Goal: Check status: Check status

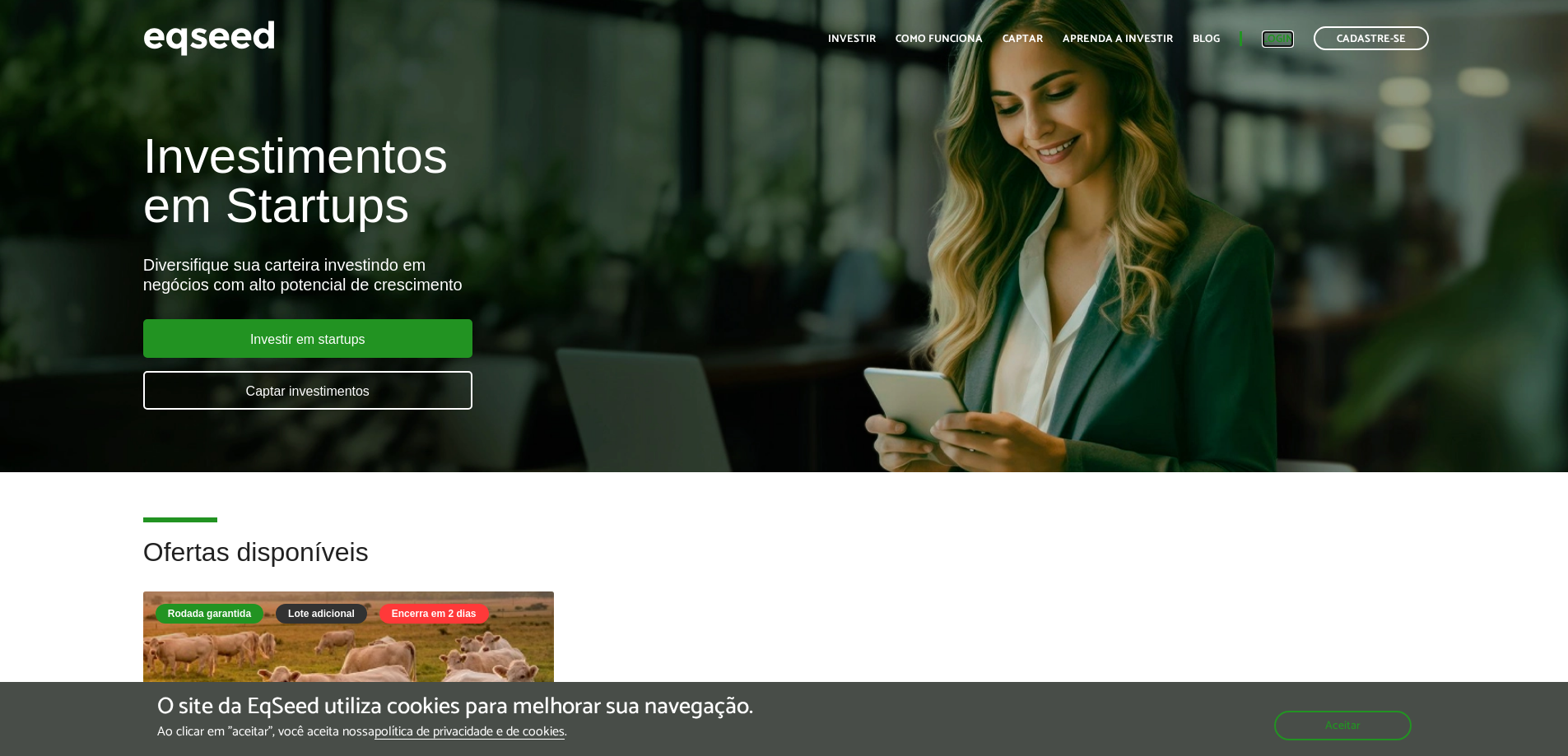
click at [1270, 40] on link "Login" at bounding box center [1277, 39] width 32 height 11
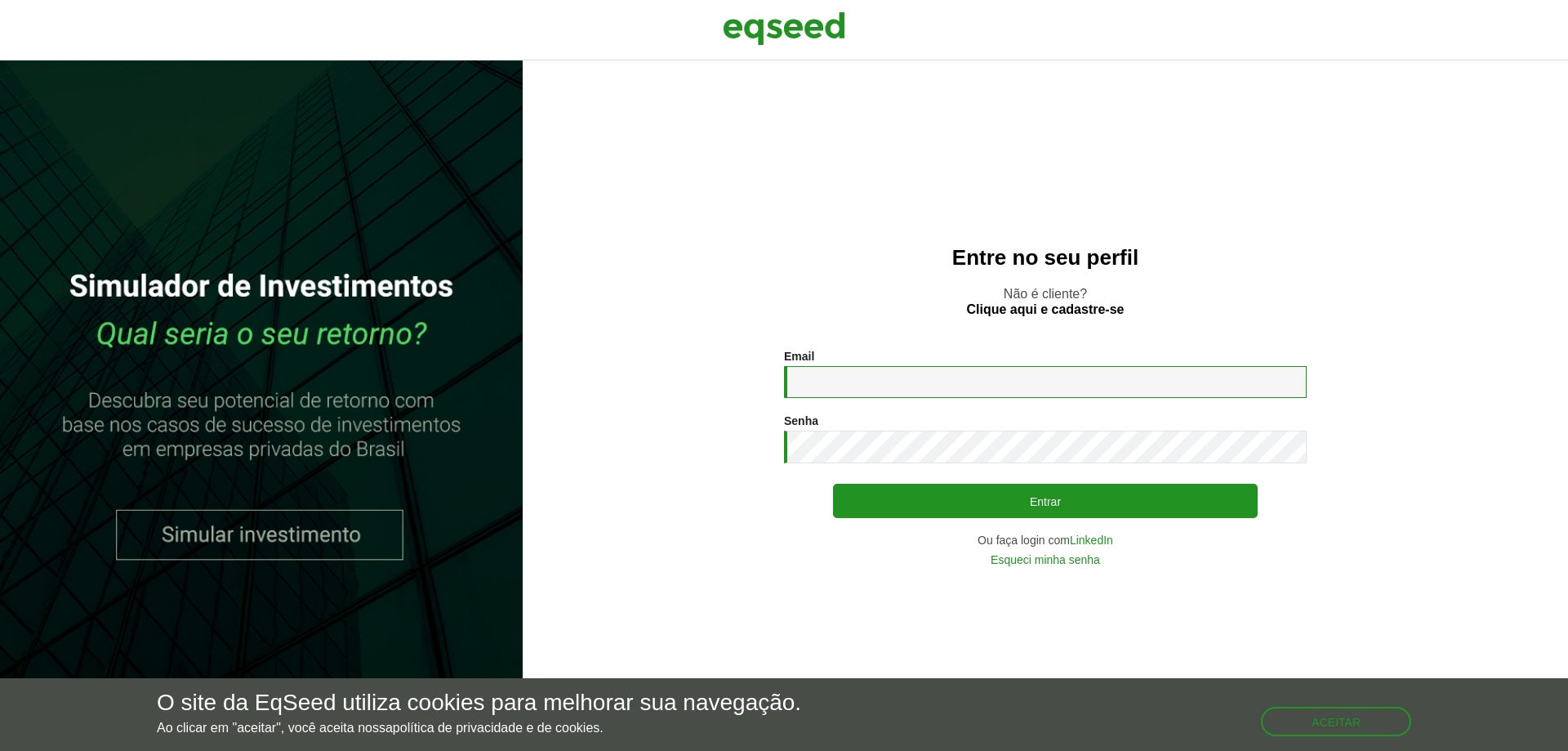
click at [868, 385] on input "Email *" at bounding box center [1046, 382] width 523 height 32
type input "**********"
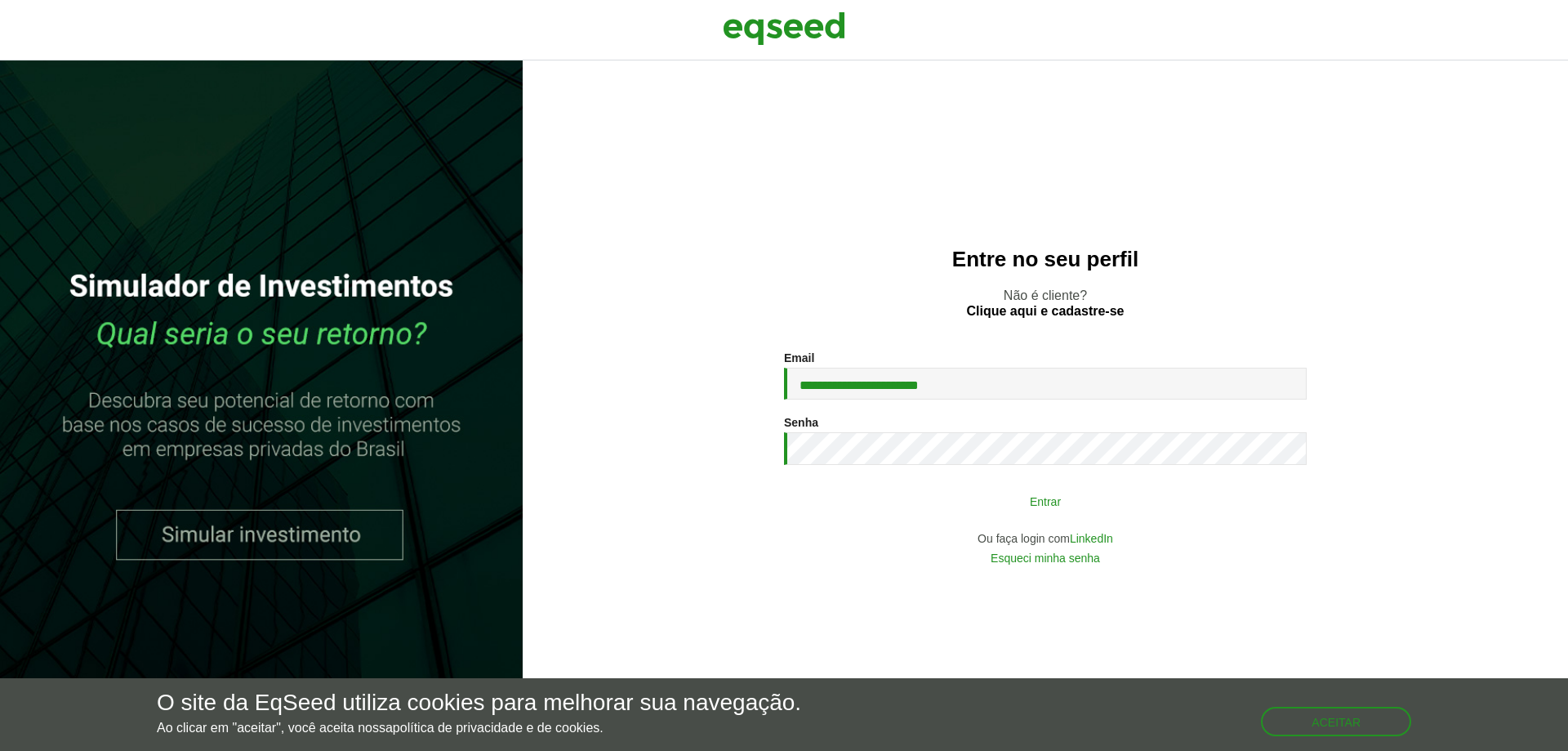
click at [1037, 509] on button "Entrar" at bounding box center [1045, 501] width 425 height 31
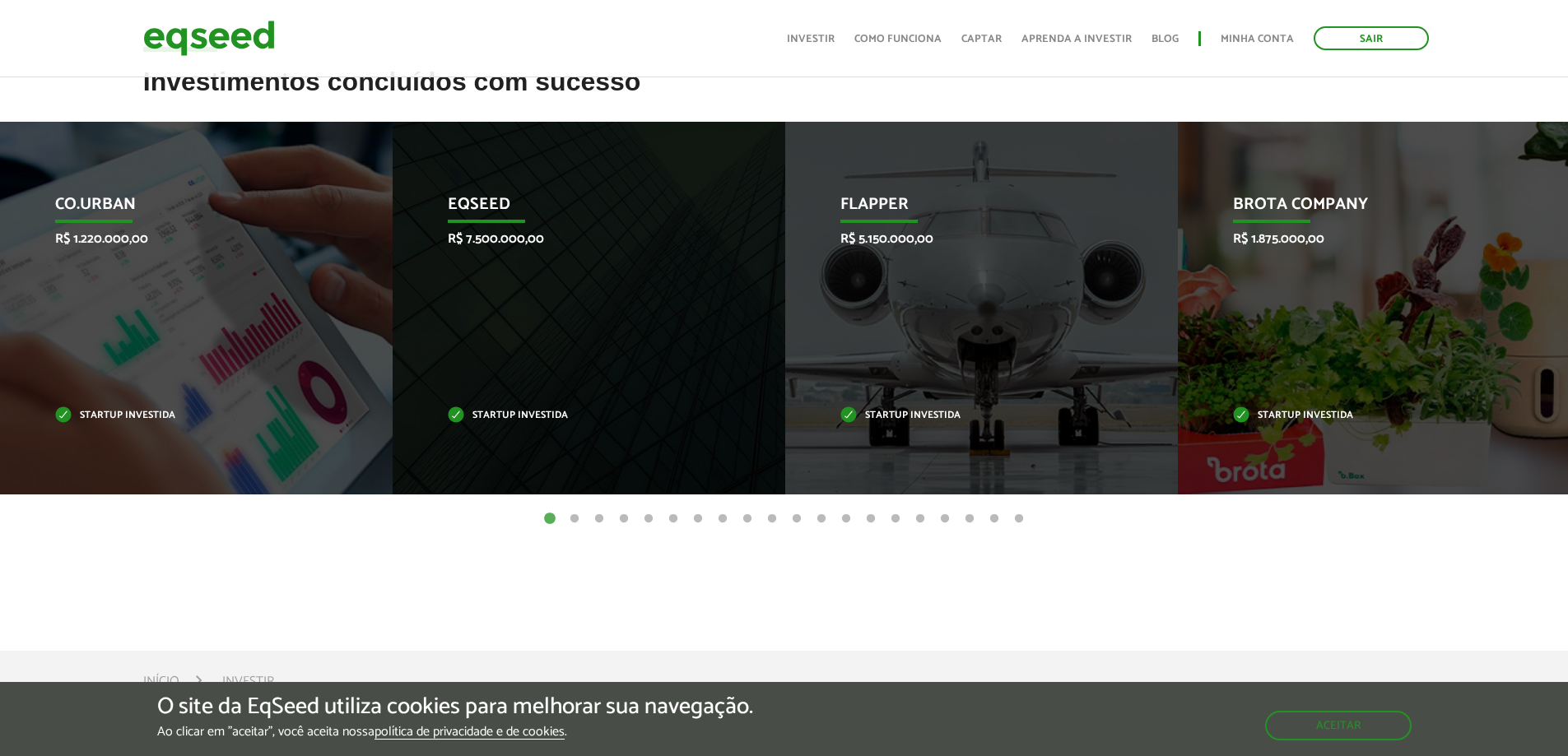
scroll to position [658, 0]
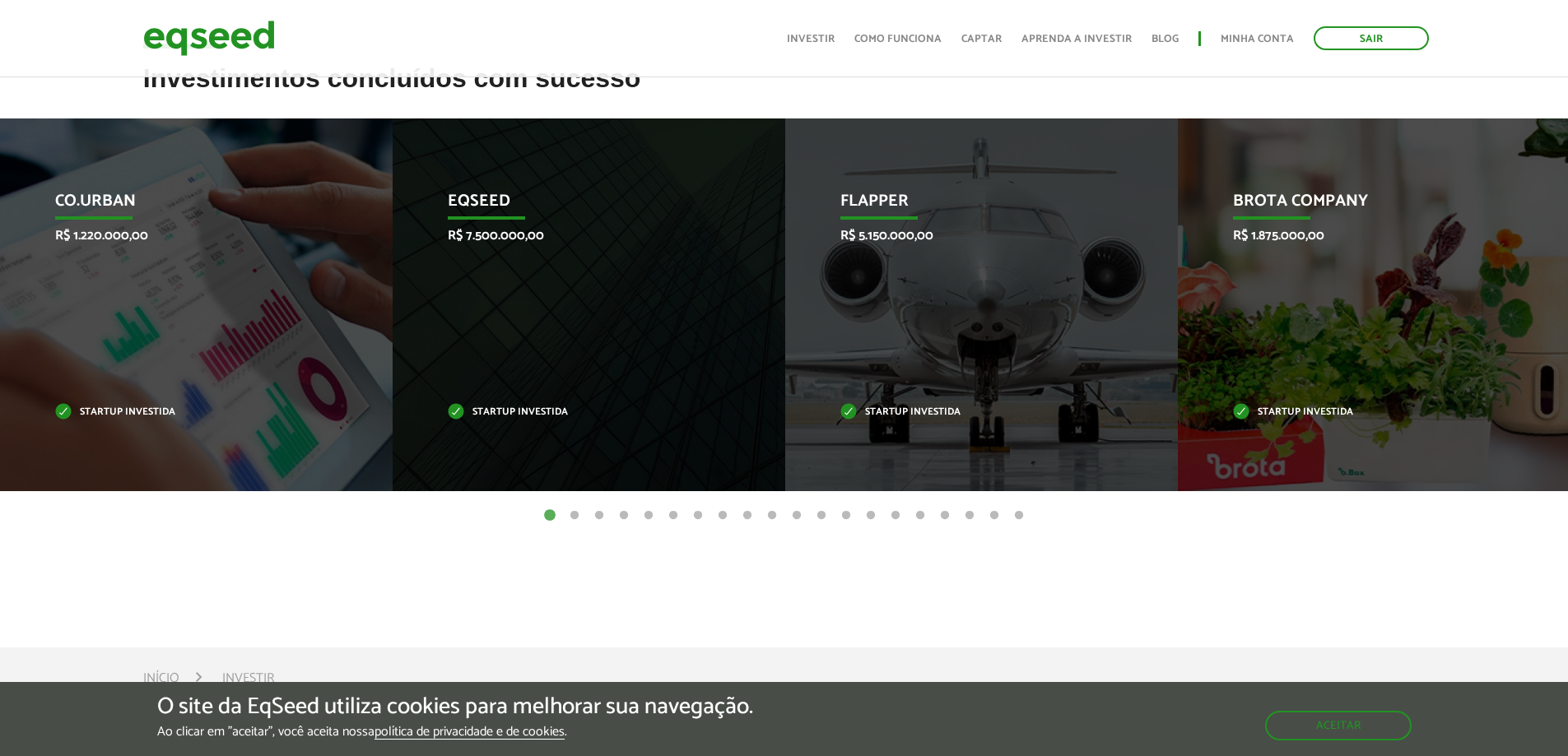
click at [571, 512] on button "2" at bounding box center [574, 515] width 17 height 17
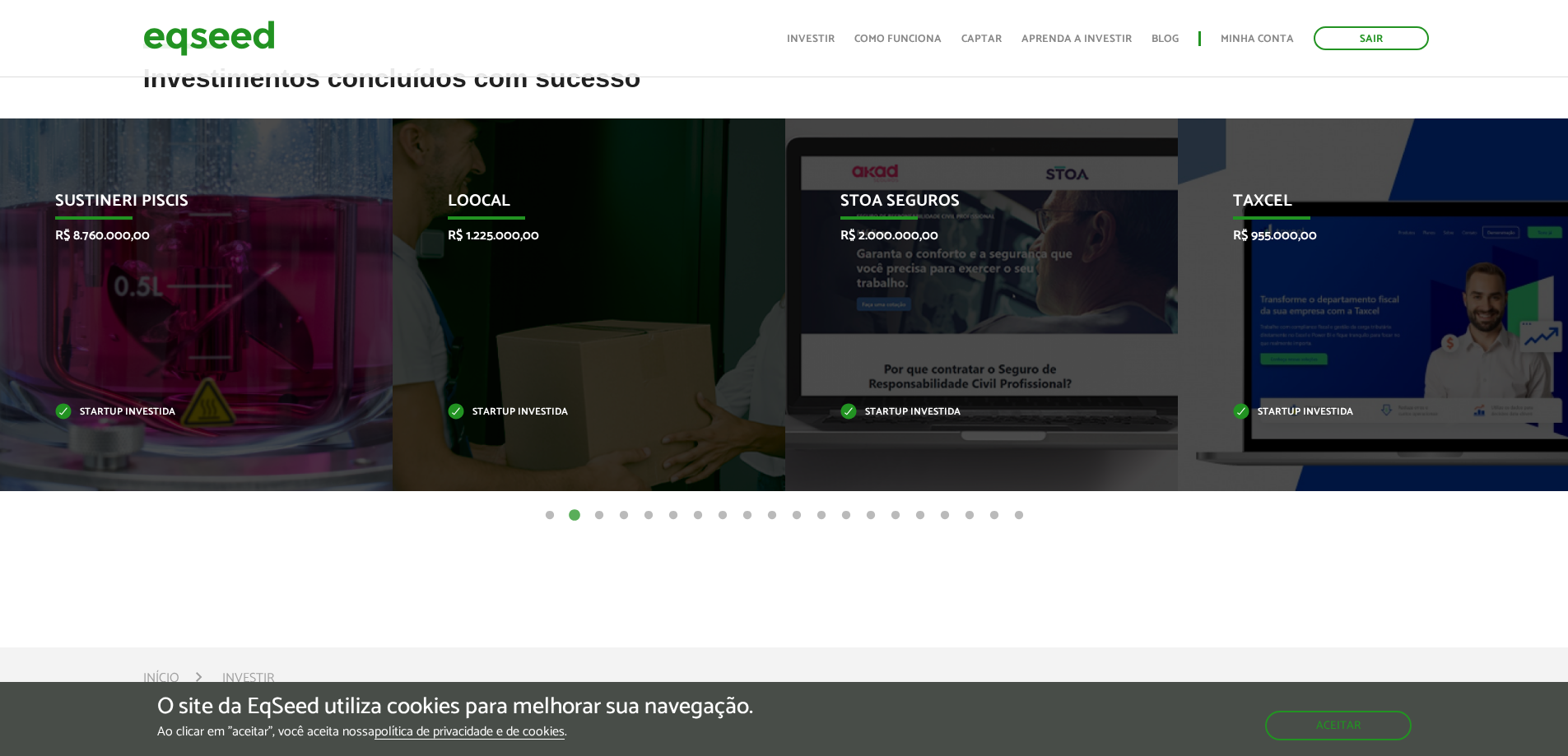
click at [601, 516] on button "3" at bounding box center [599, 515] width 17 height 17
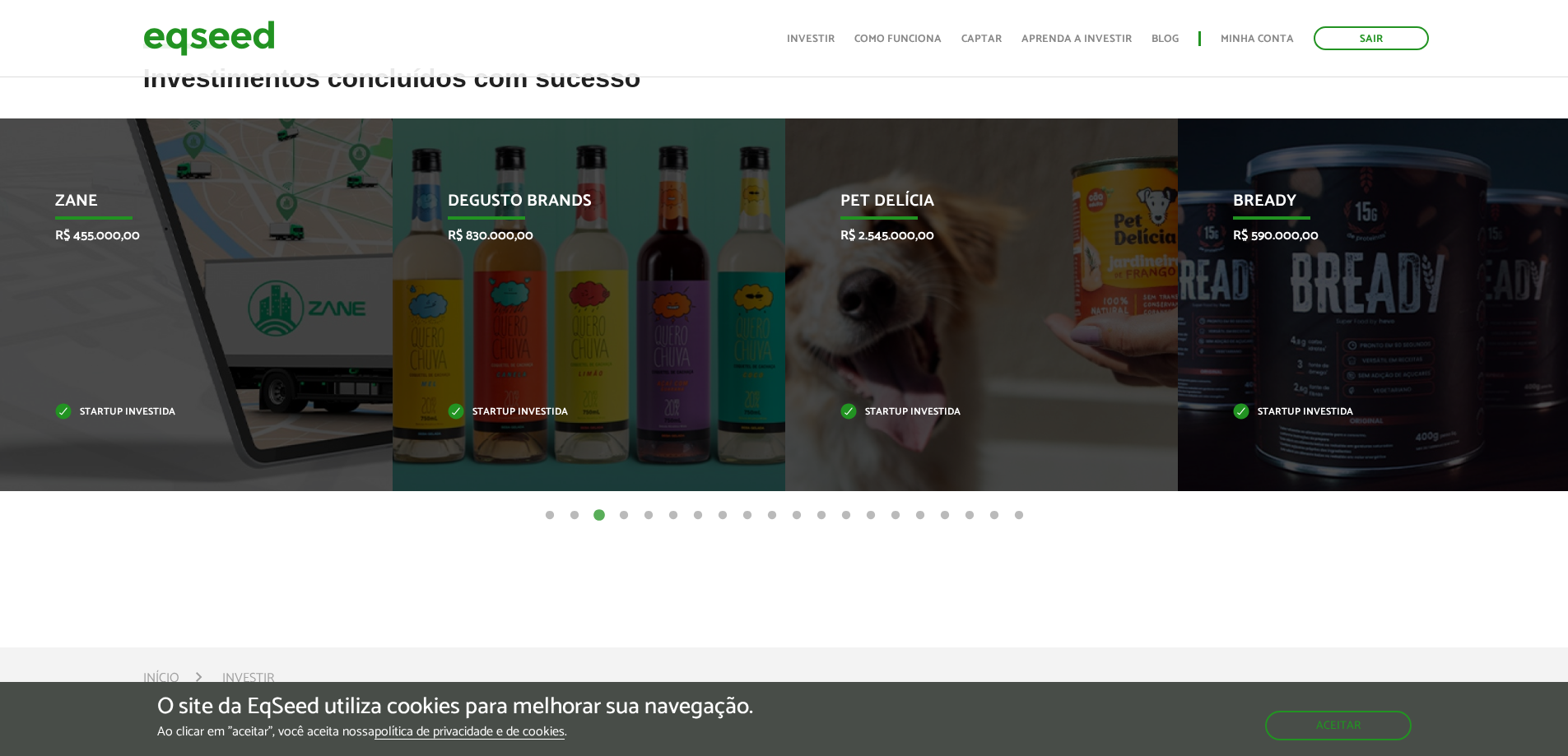
click at [628, 514] on button "4" at bounding box center [623, 515] width 17 height 17
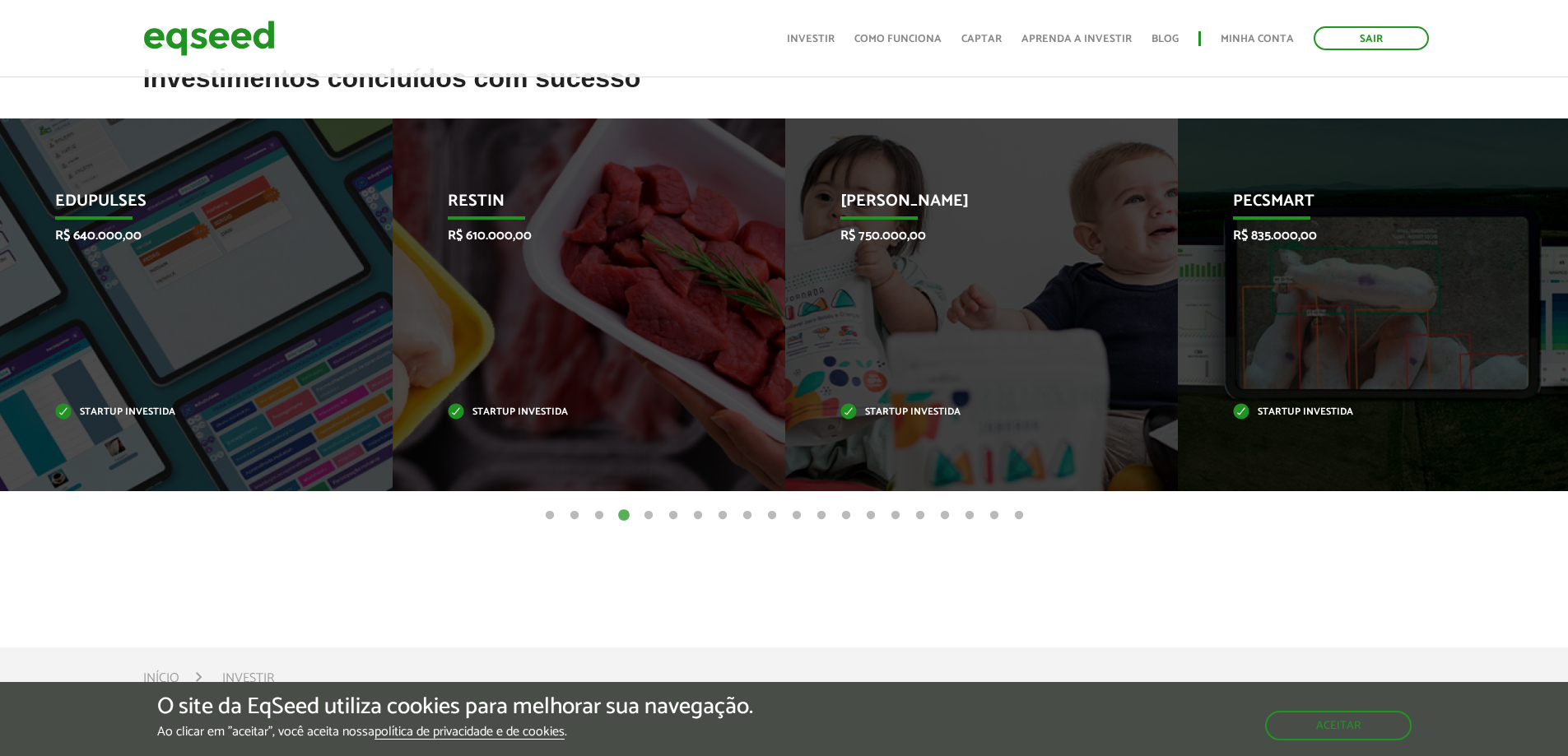
click at [651, 516] on button "5" at bounding box center [648, 515] width 17 height 17
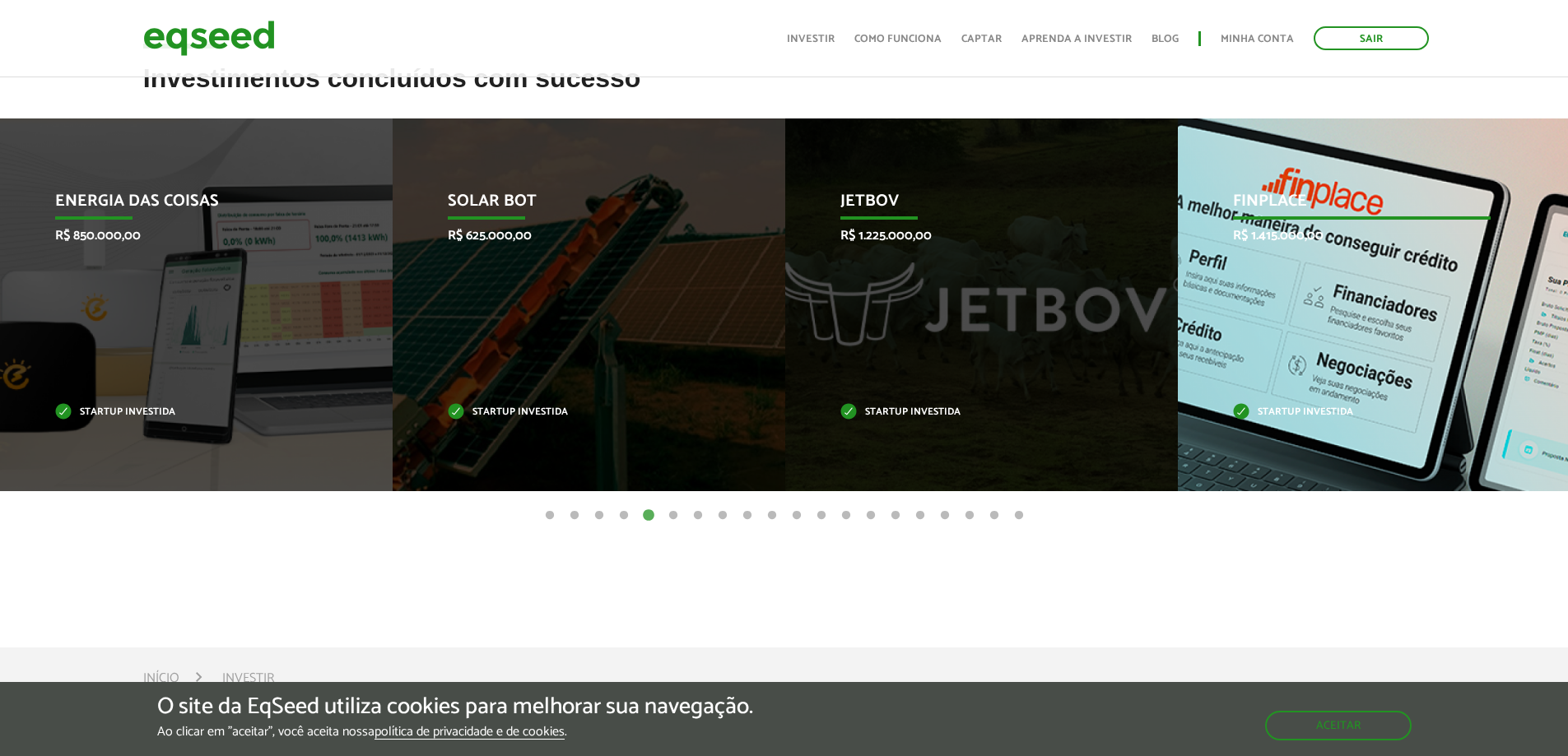
click at [1296, 365] on div "Finplace R$ 1.415.000,00 Startup investida" at bounding box center [1361, 304] width 368 height 373
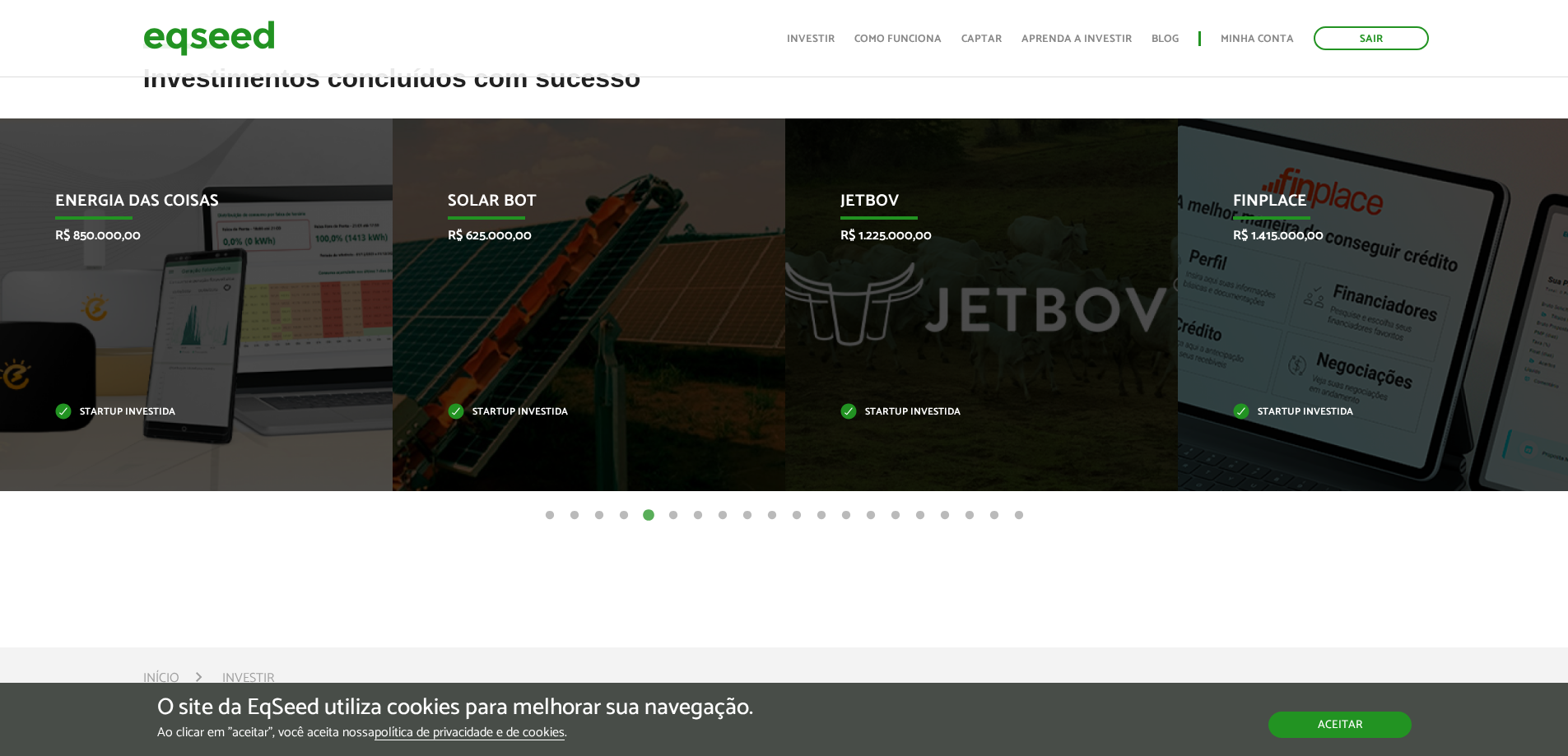
click at [1347, 727] on button "Aceitar" at bounding box center [1340, 725] width 143 height 26
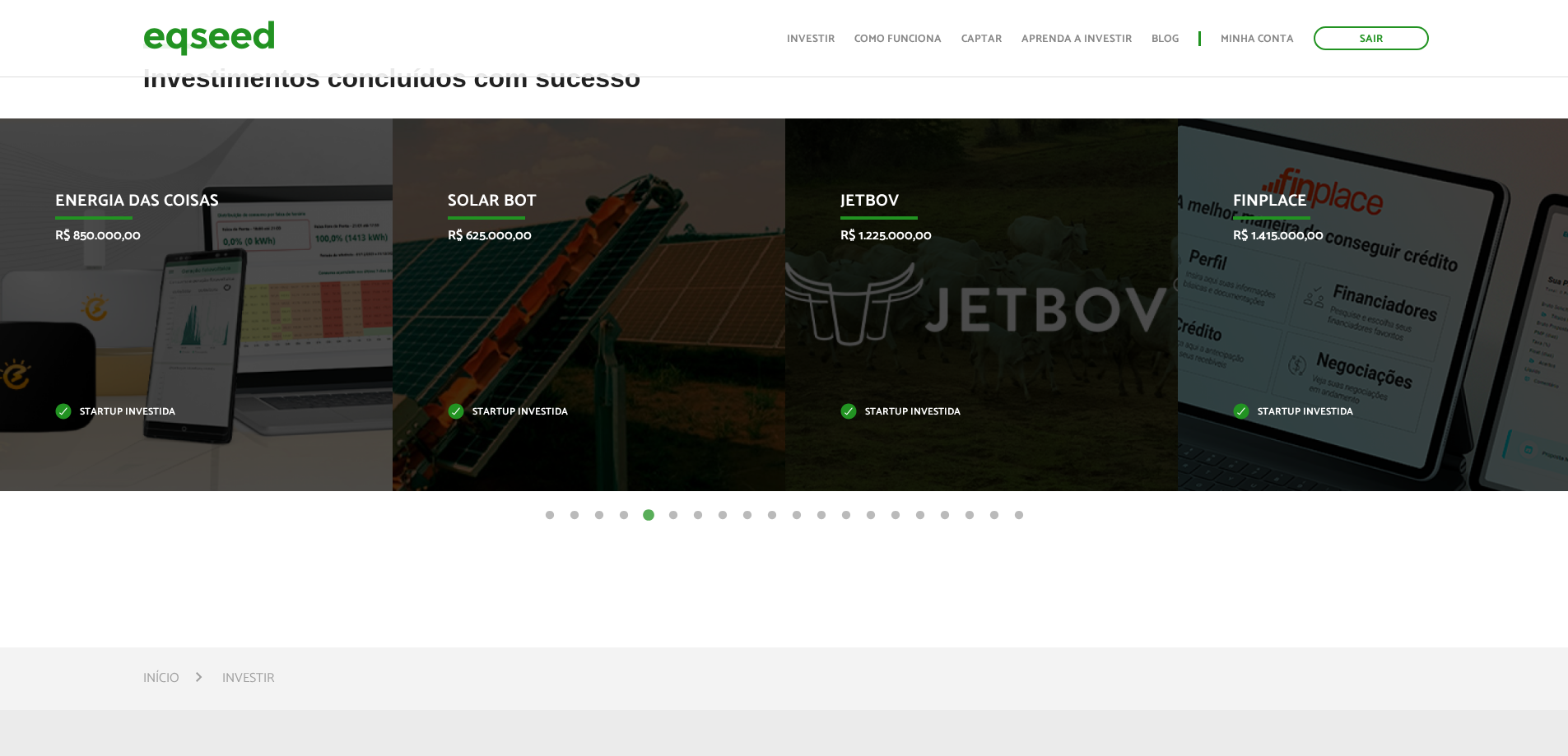
click at [670, 516] on button "6" at bounding box center [672, 515] width 17 height 17
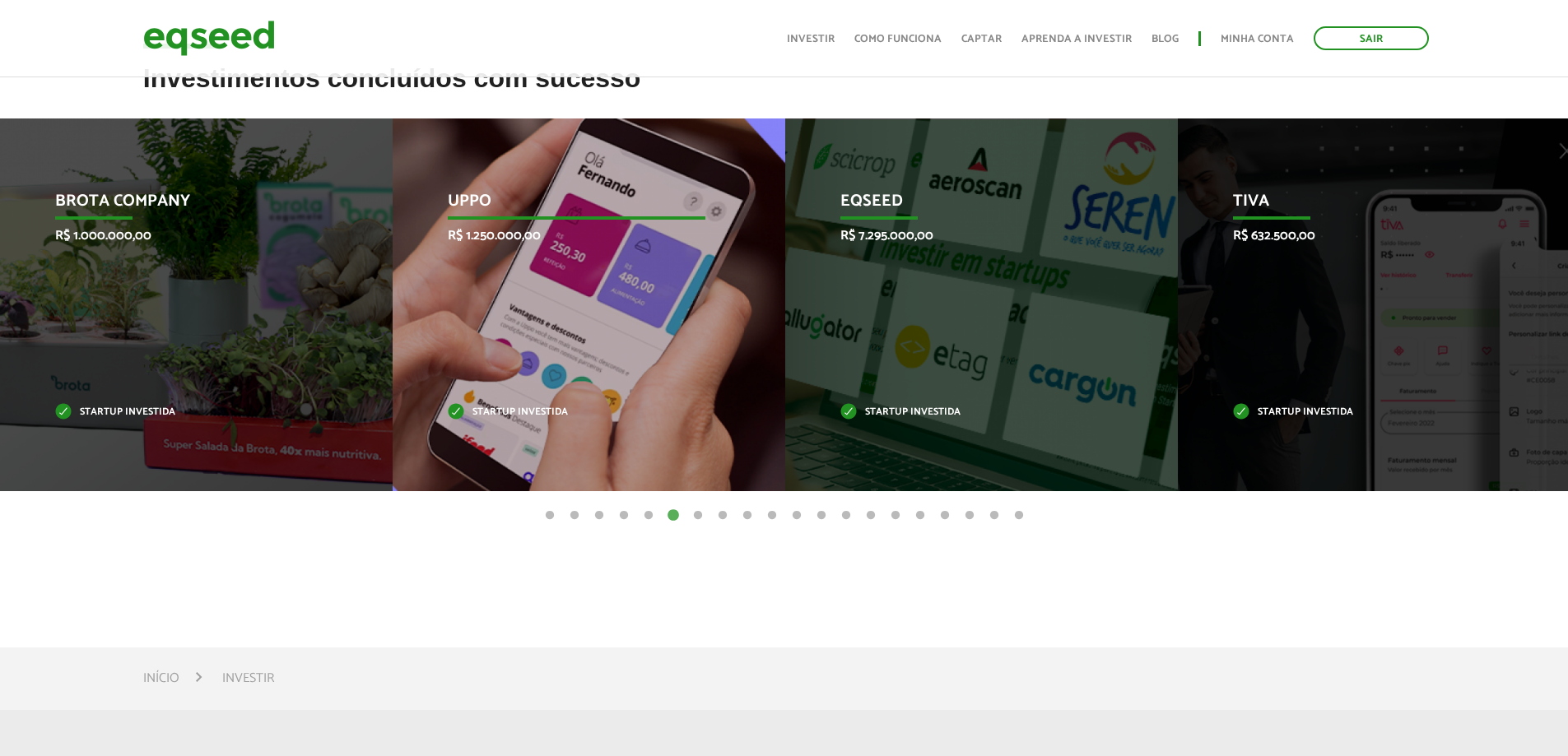
click at [543, 376] on div "Uppo R$ 1.250.000,00 Startup investida" at bounding box center [576, 304] width 368 height 373
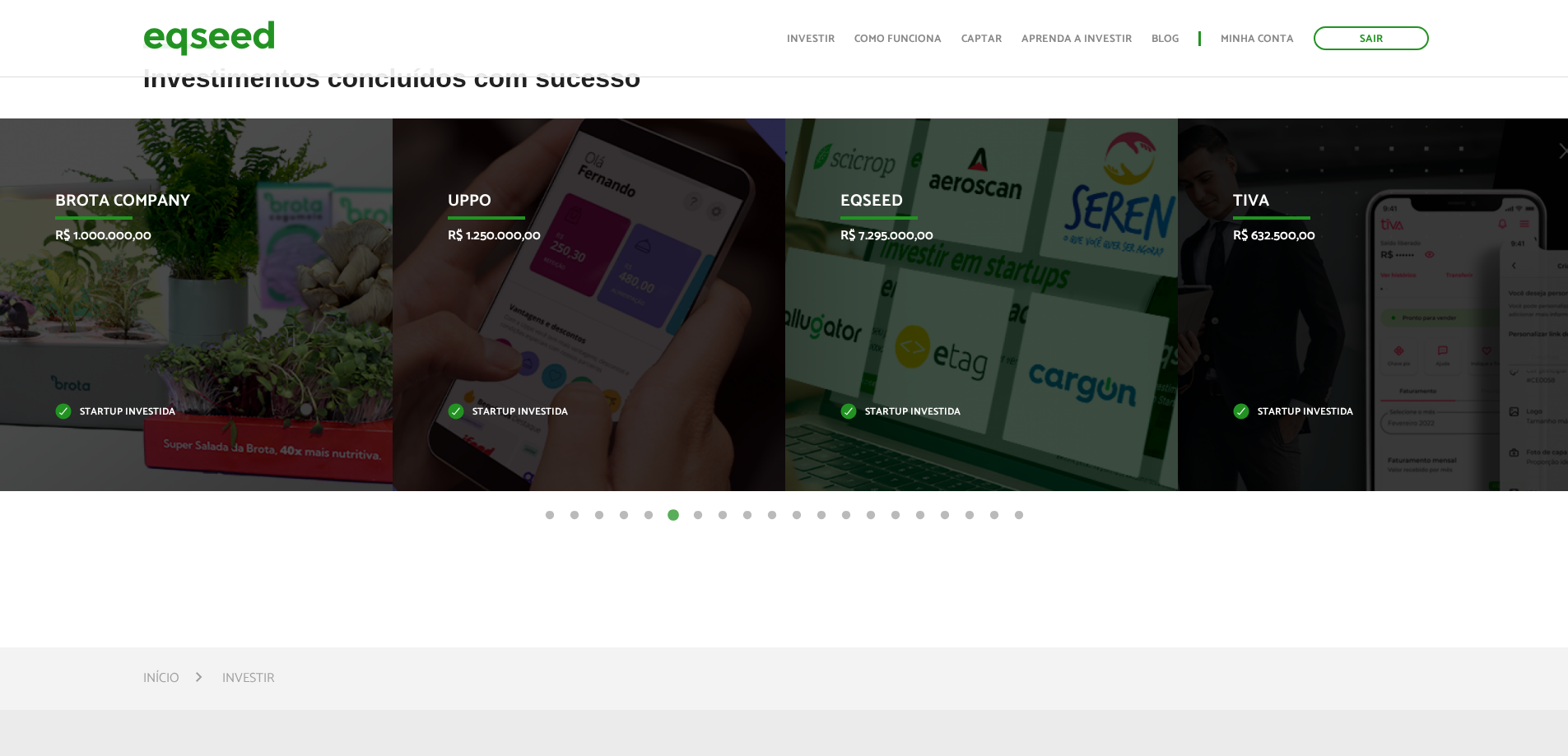
click at [695, 515] on button "7" at bounding box center [698, 515] width 17 height 17
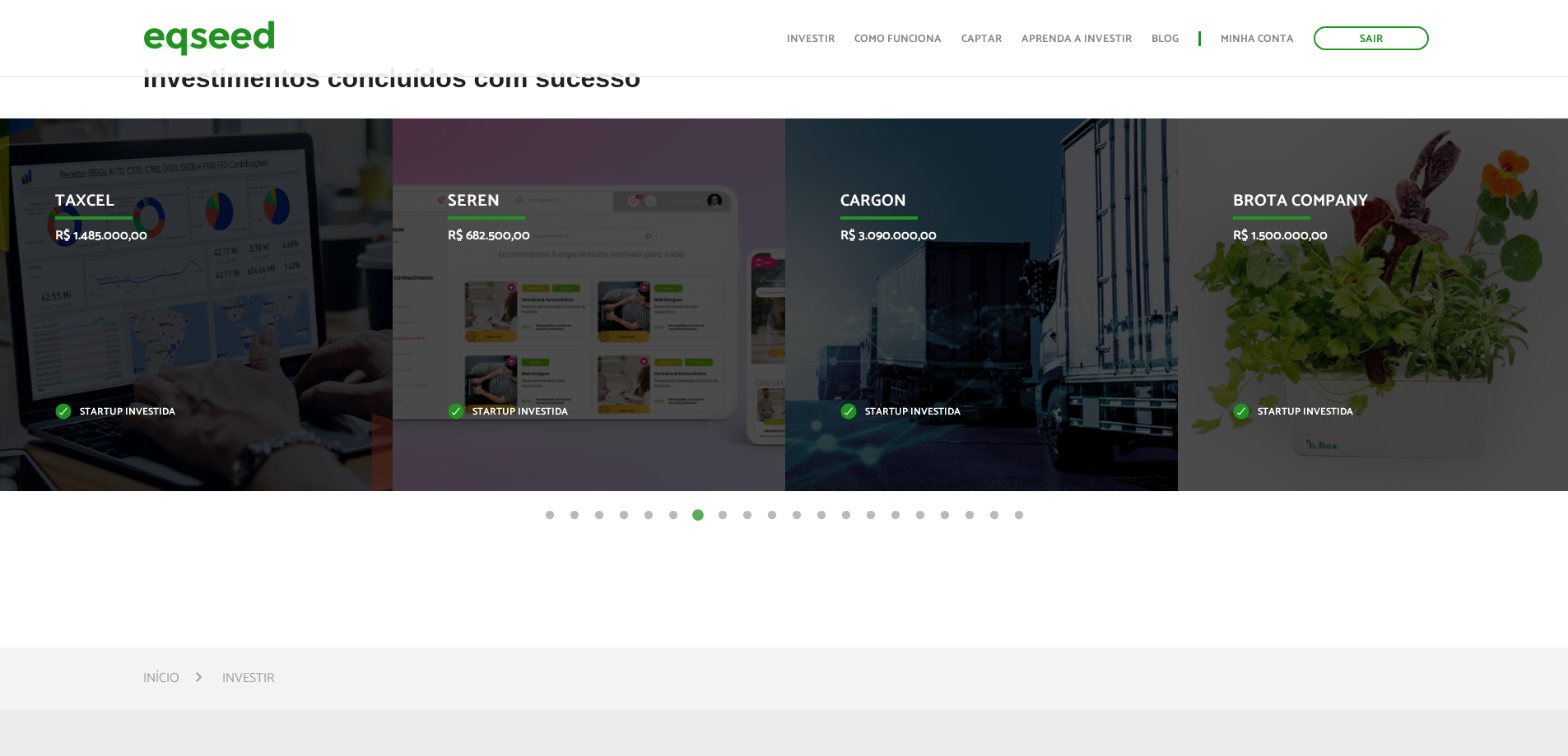
click at [724, 516] on button "8" at bounding box center [722, 515] width 17 height 17
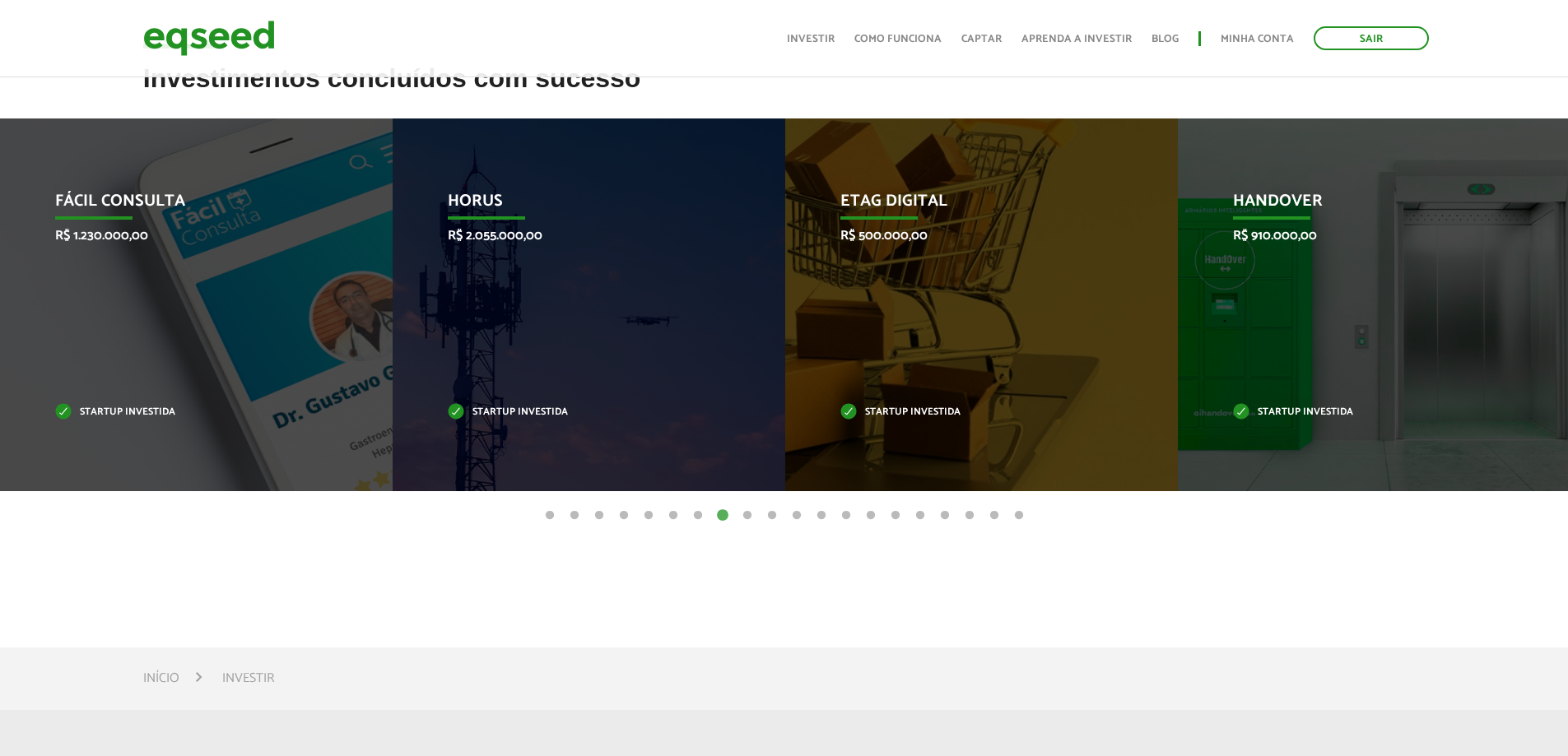
click at [750, 515] on button "9" at bounding box center [746, 515] width 17 height 17
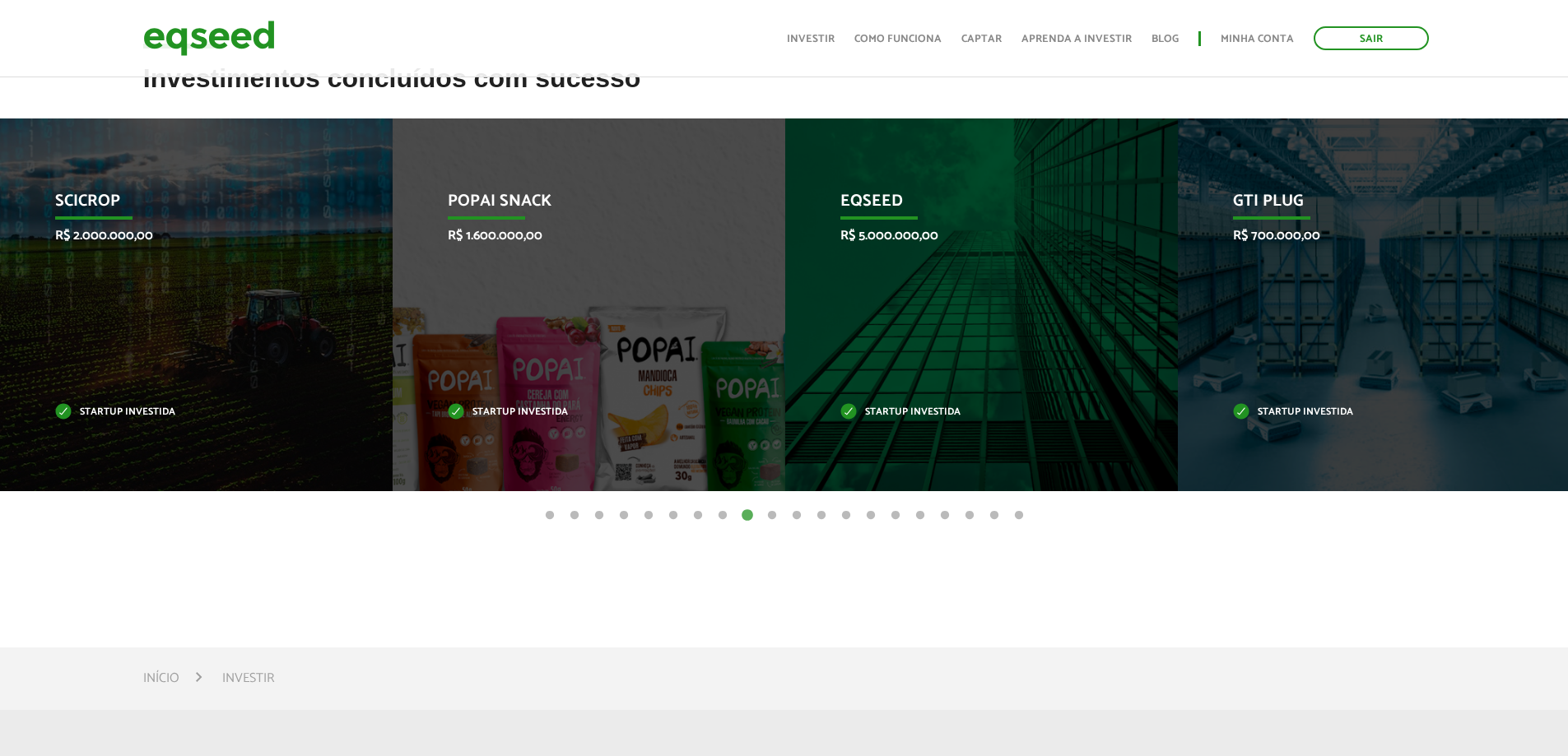
click at [774, 515] on button "10" at bounding box center [772, 515] width 17 height 17
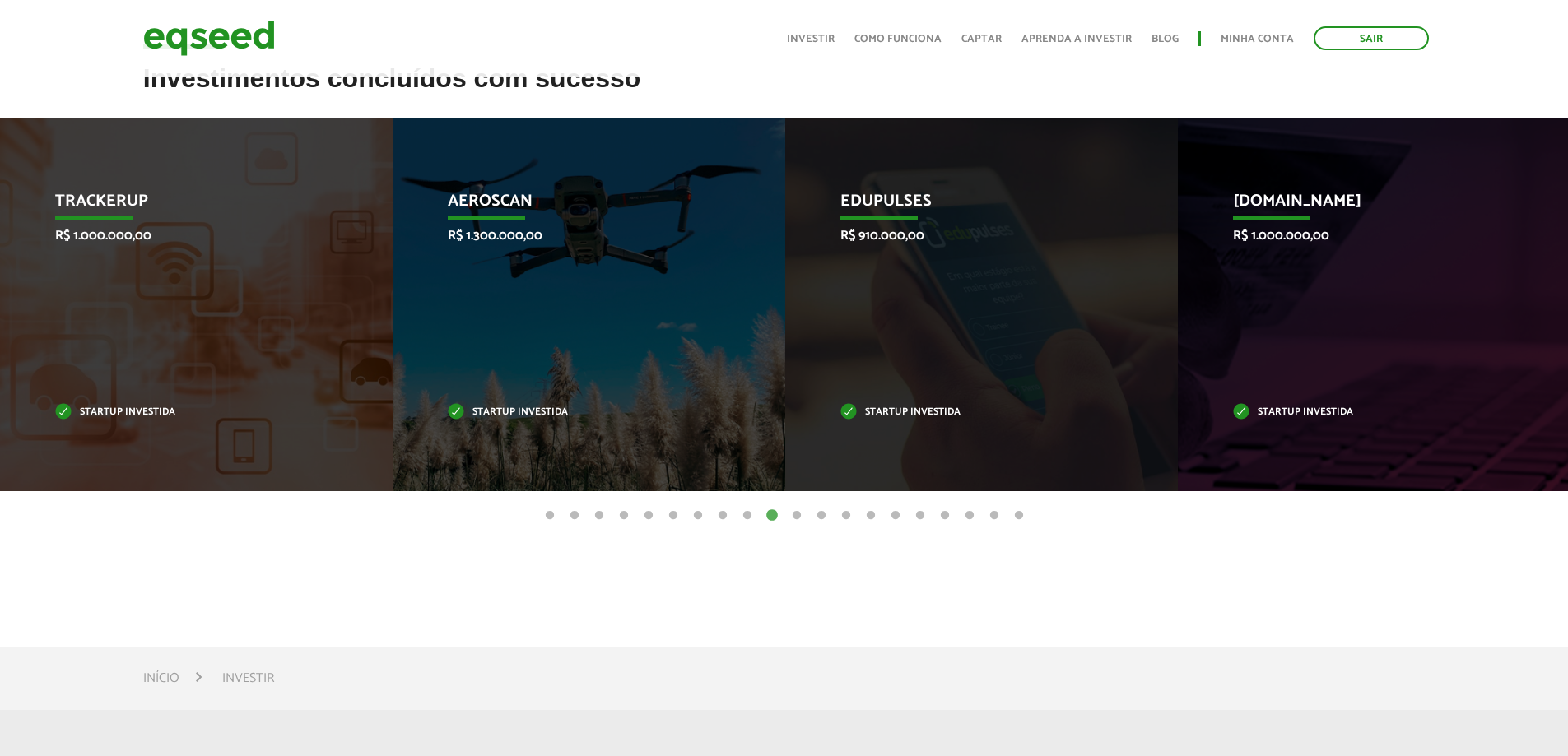
click at [795, 516] on button "11" at bounding box center [796, 515] width 17 height 17
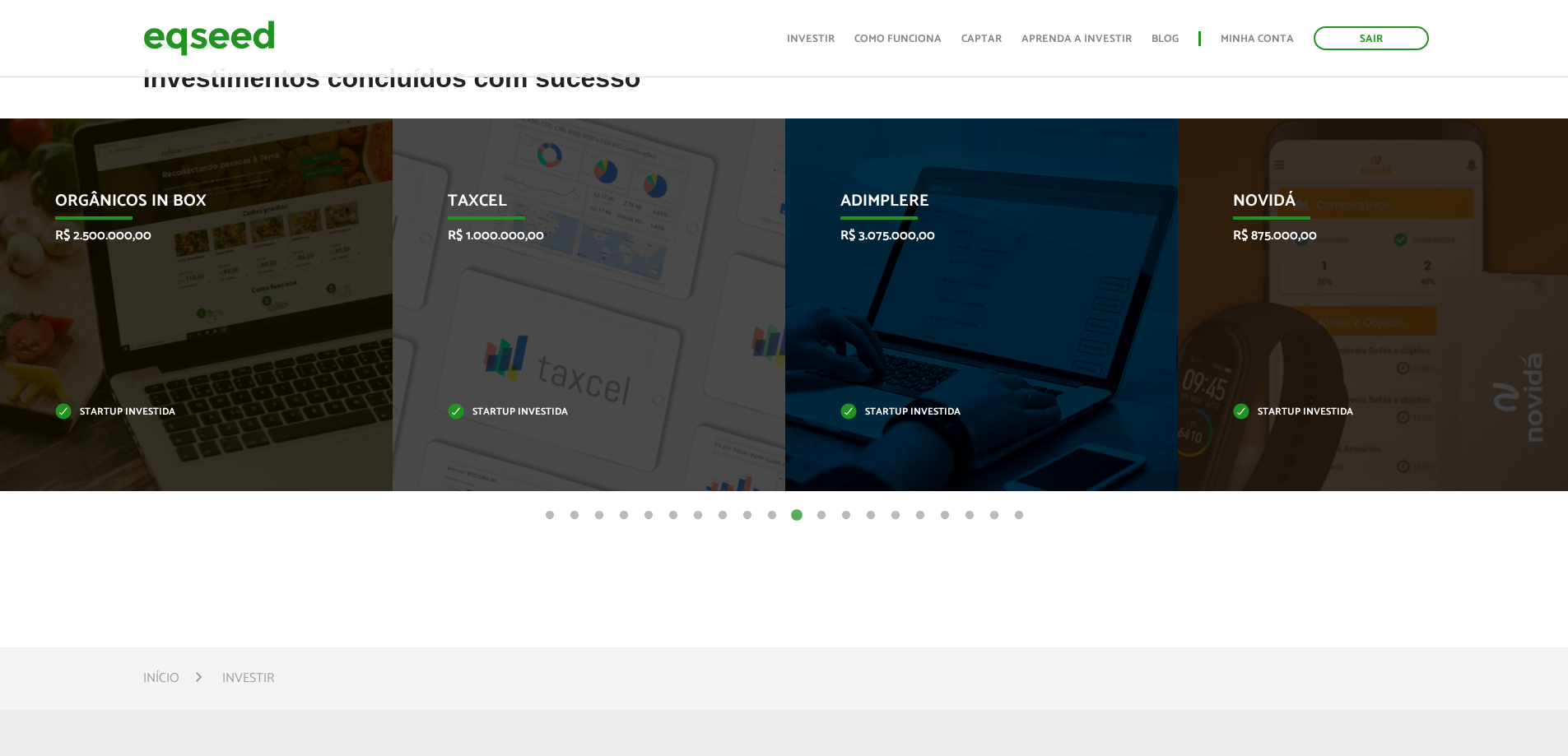
click at [773, 516] on button "10" at bounding box center [772, 515] width 17 height 17
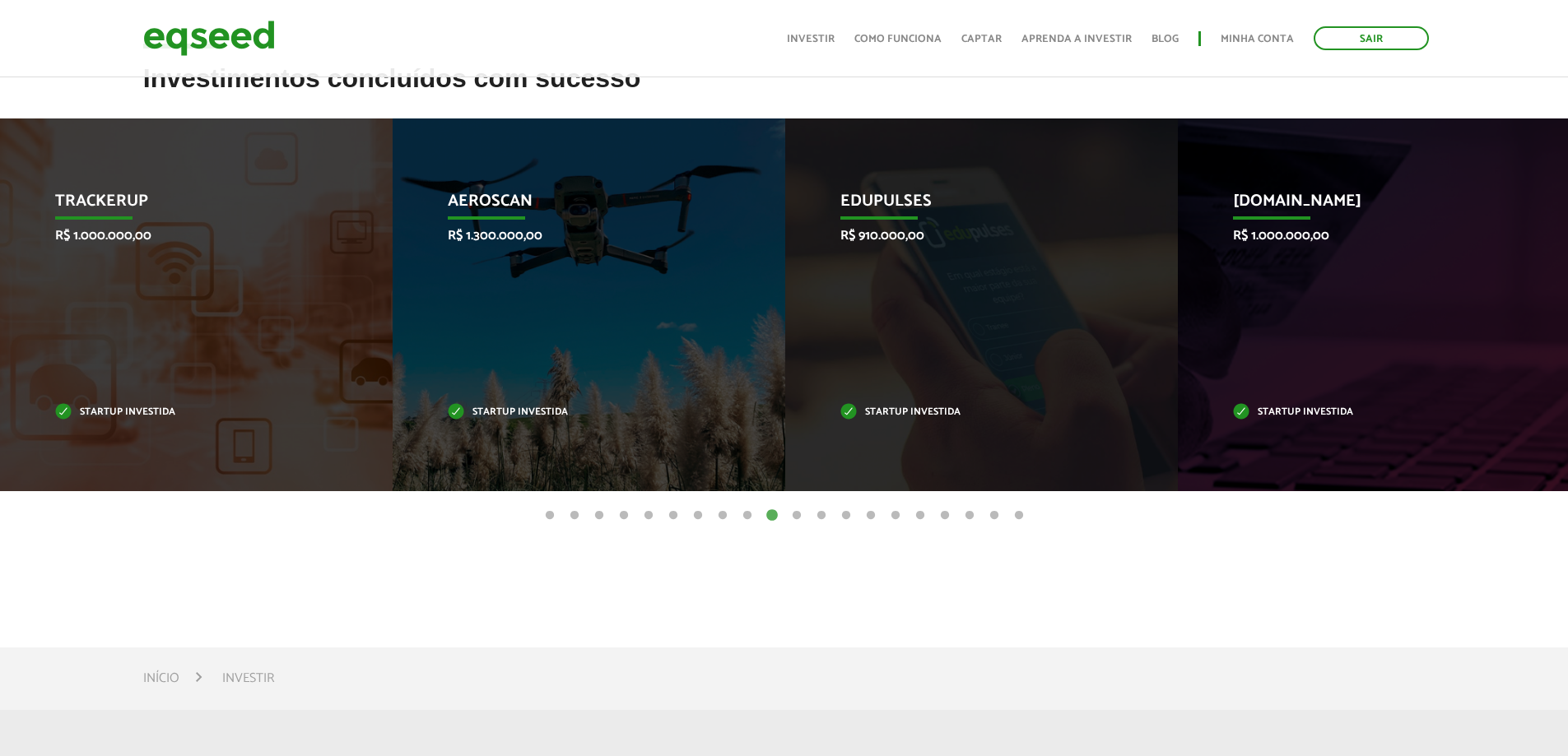
click at [801, 515] on button "11" at bounding box center [796, 515] width 17 height 17
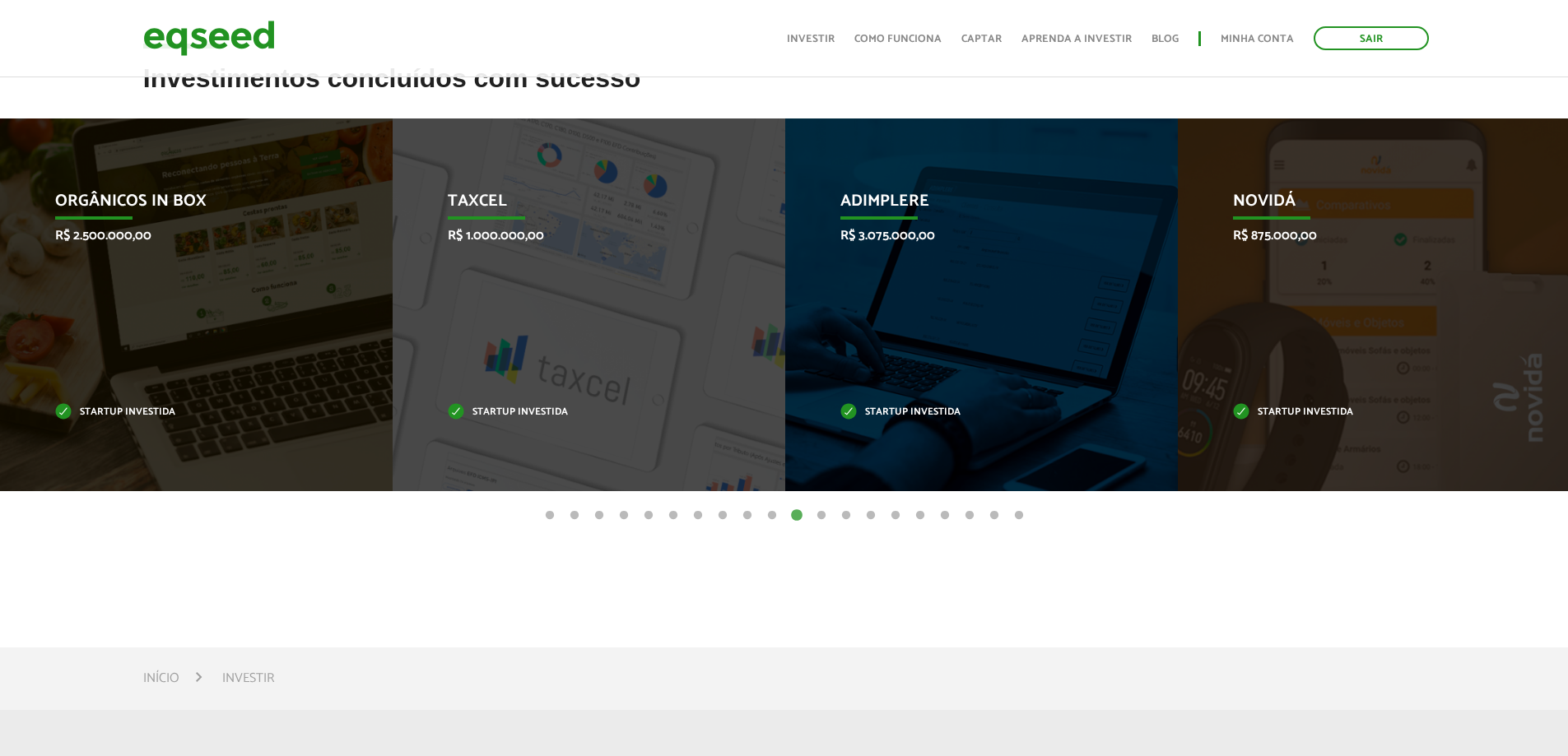
click at [821, 515] on button "12" at bounding box center [821, 515] width 17 height 17
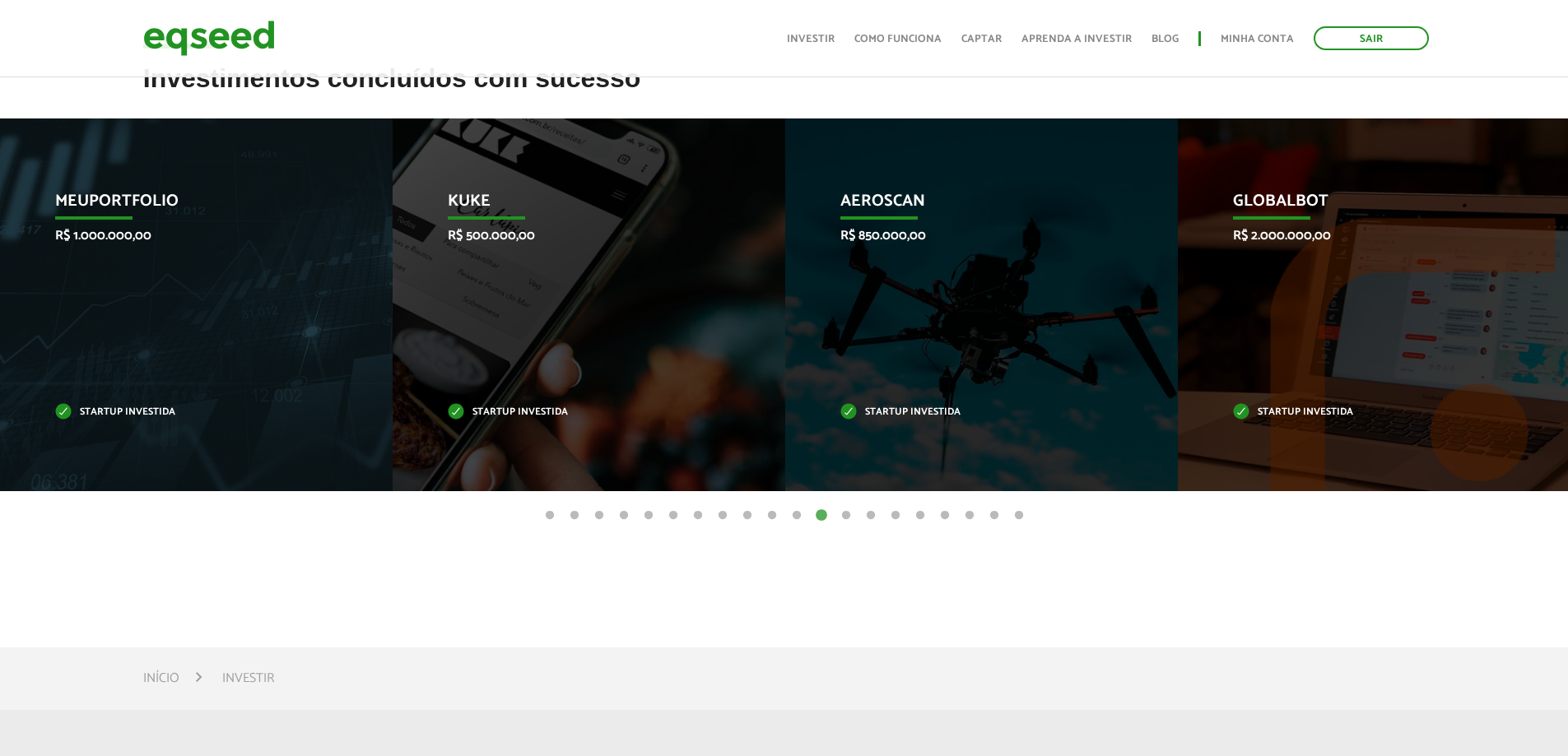
click at [849, 515] on button "13" at bounding box center [846, 515] width 17 height 17
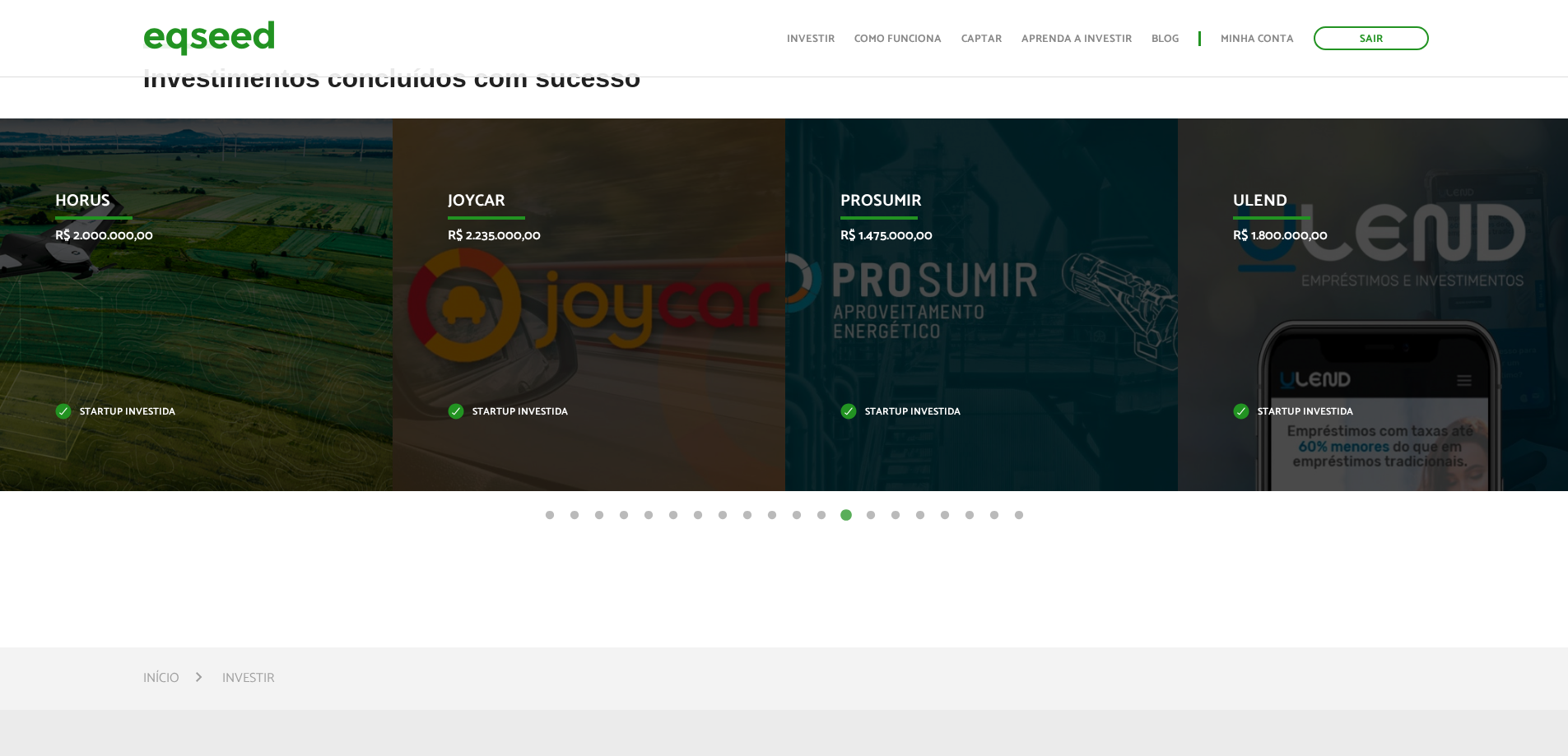
click at [869, 518] on button "14" at bounding box center [870, 515] width 17 height 17
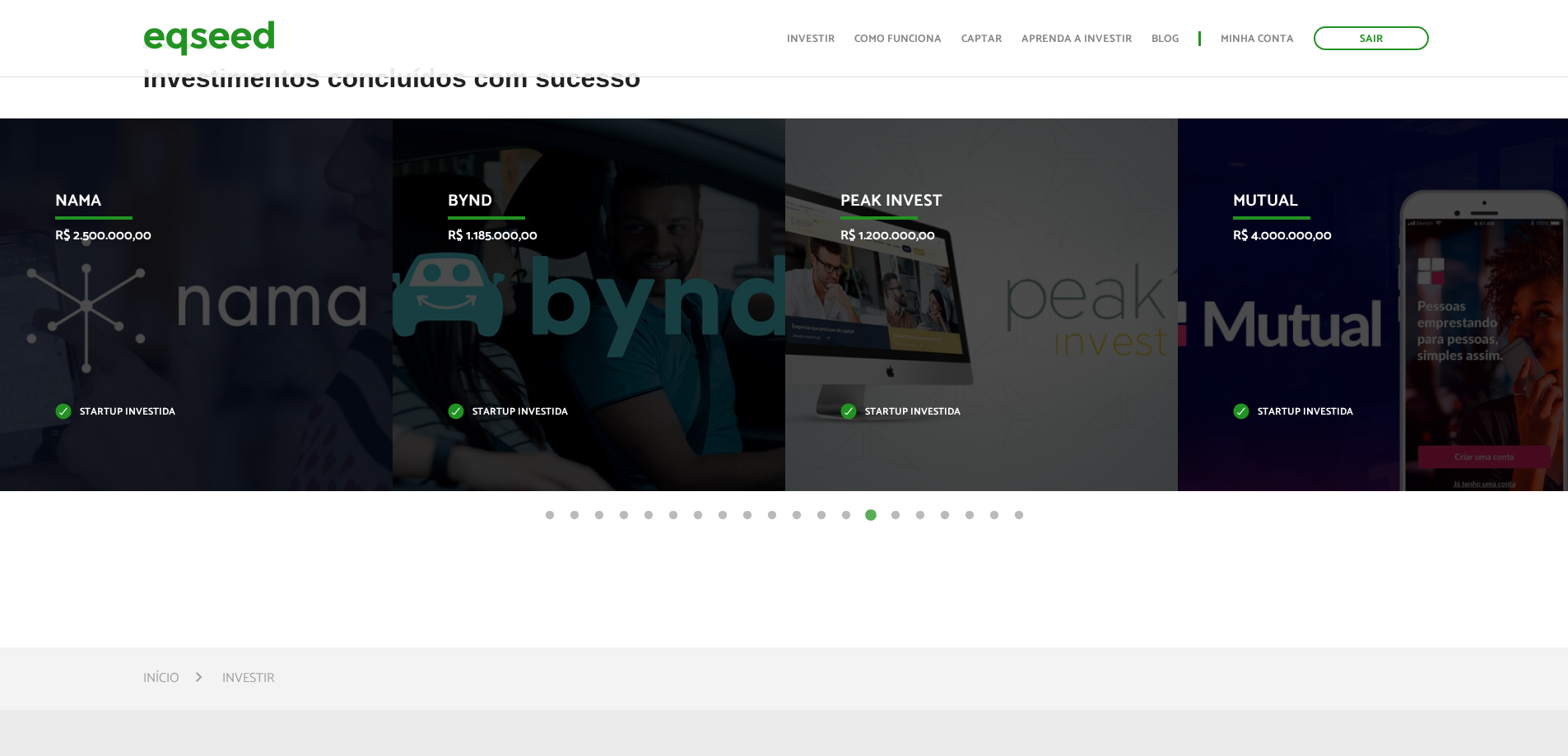
click at [898, 517] on button "15" at bounding box center [895, 515] width 17 height 17
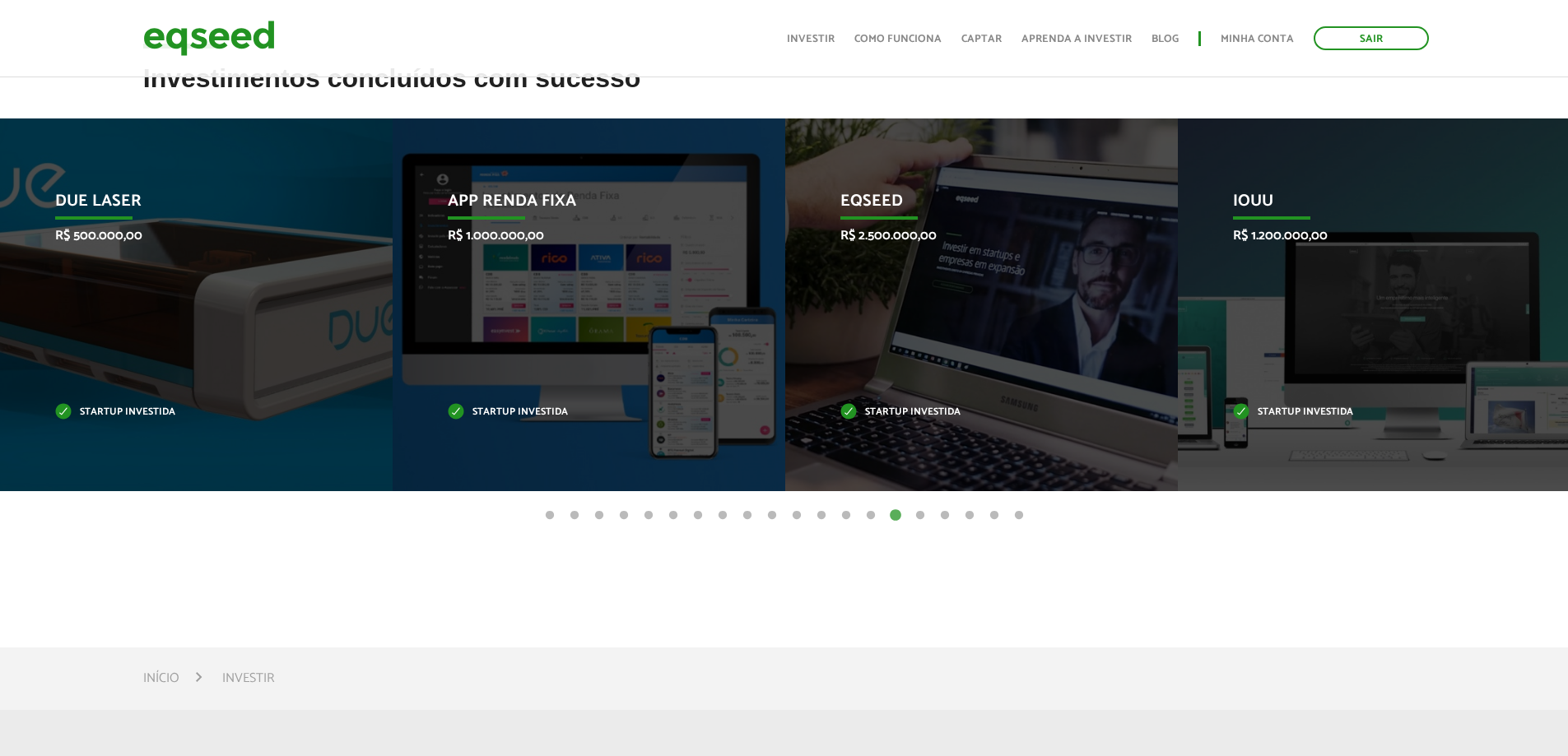
click at [920, 517] on button "16" at bounding box center [919, 515] width 17 height 17
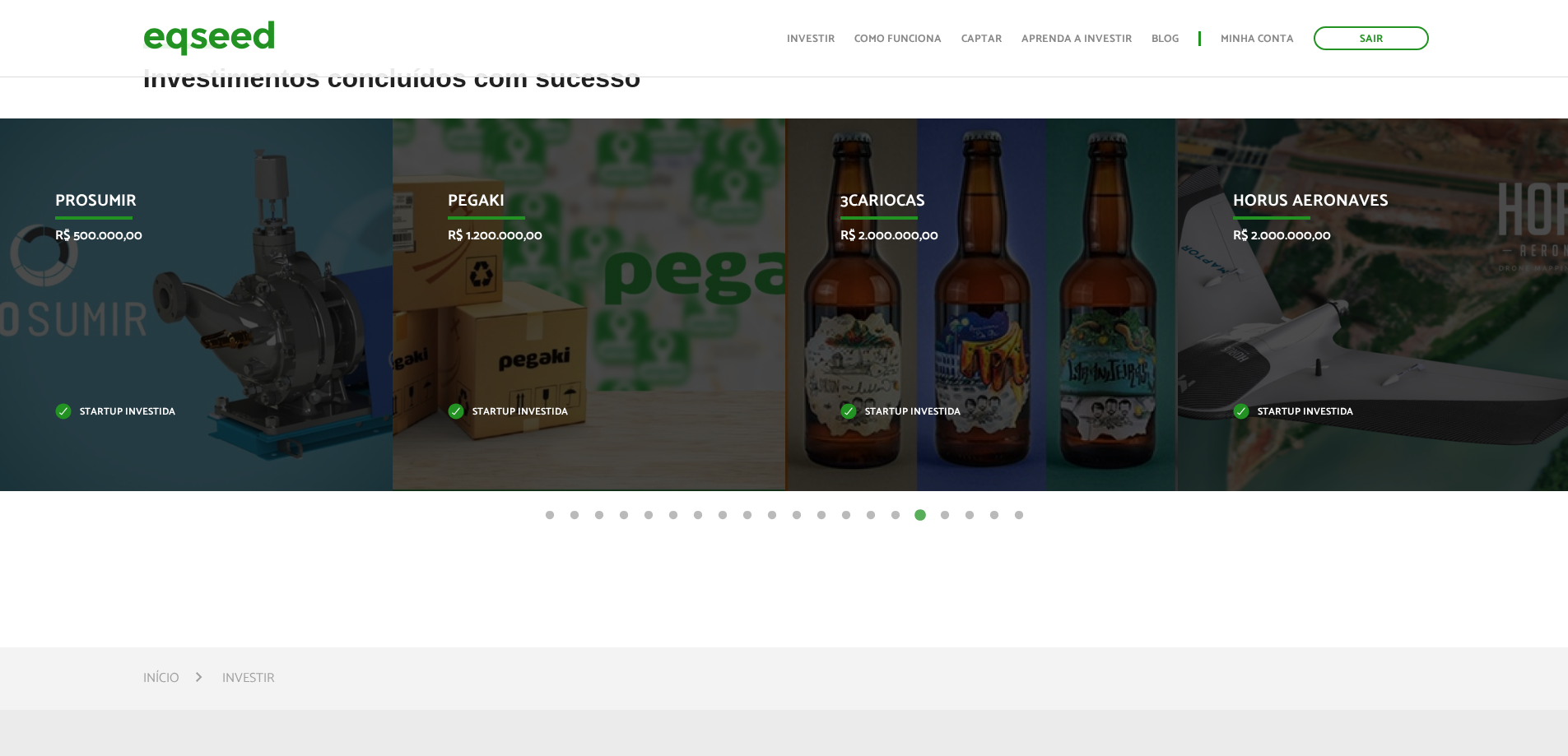
click at [947, 516] on button "17" at bounding box center [945, 515] width 17 height 17
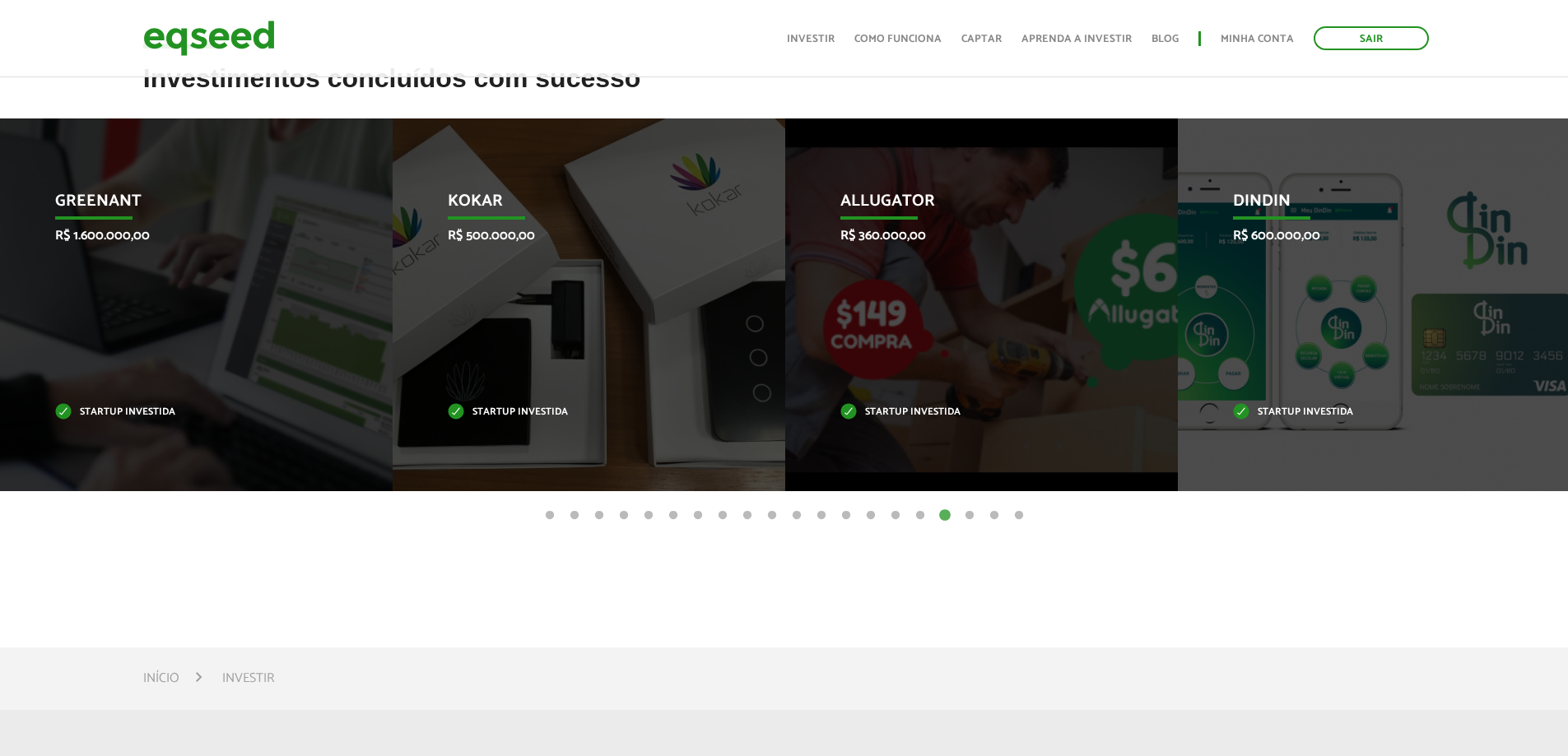
click at [972, 516] on button "18" at bounding box center [969, 515] width 17 height 17
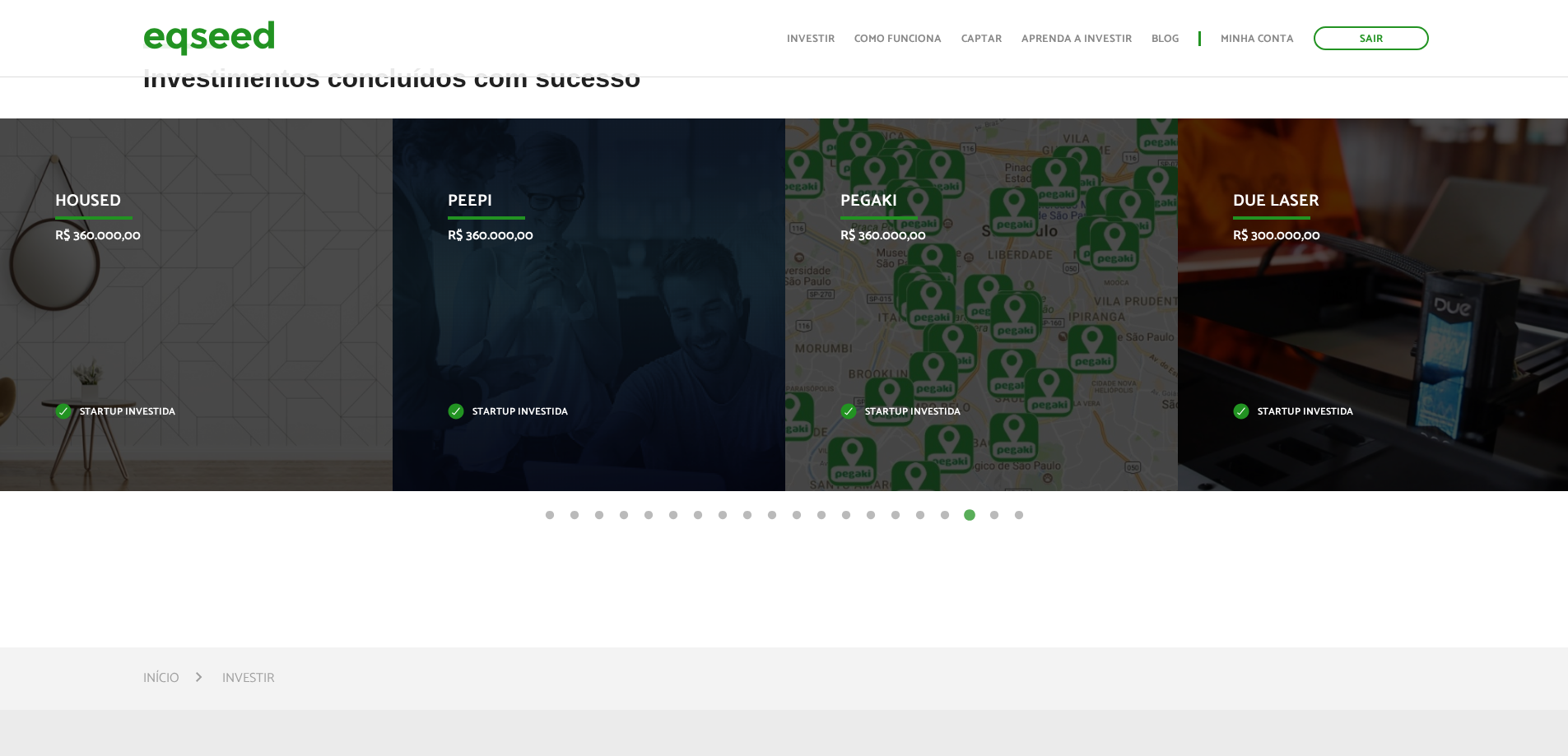
click at [996, 517] on button "19" at bounding box center [993, 515] width 17 height 17
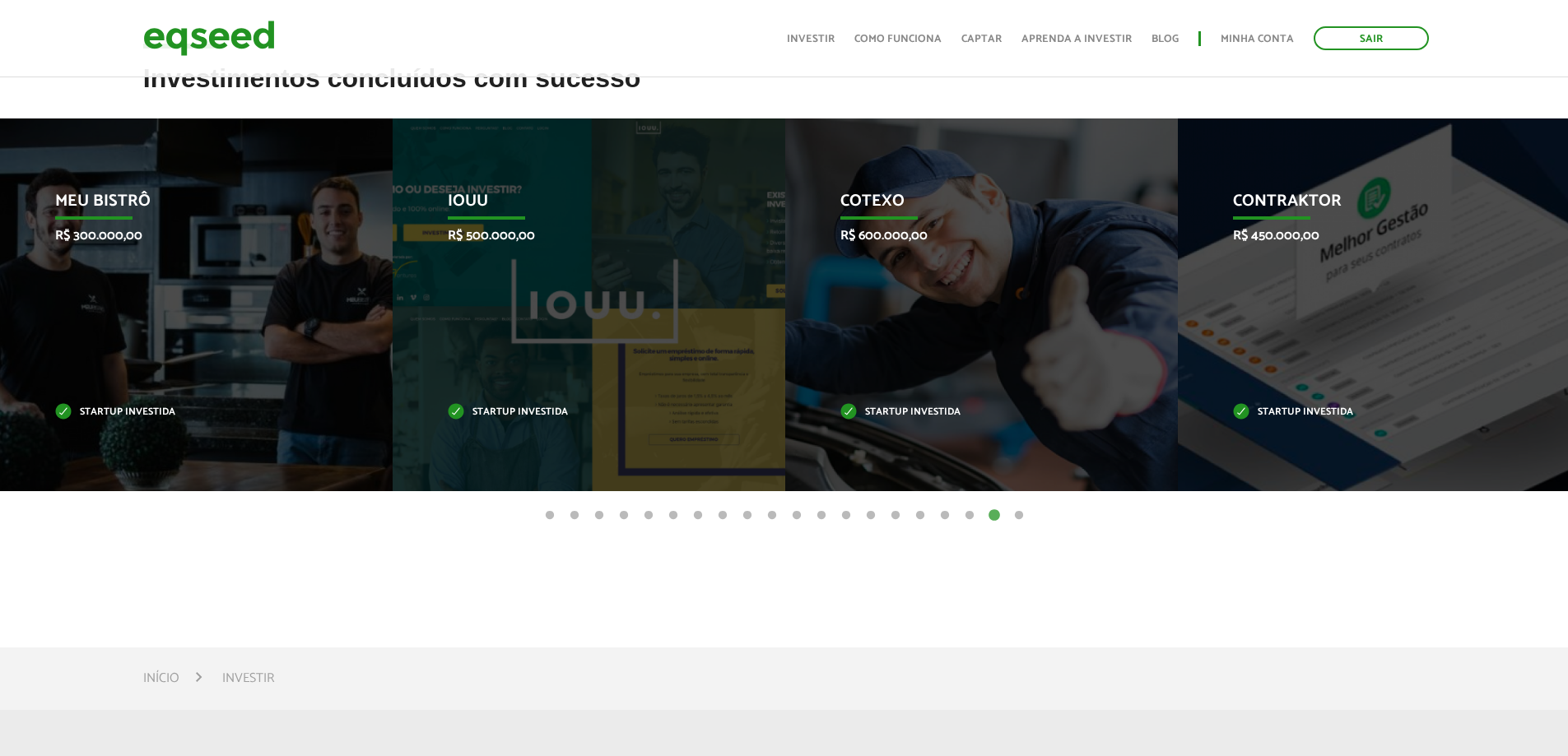
click at [1023, 514] on button "20" at bounding box center [1019, 515] width 17 height 17
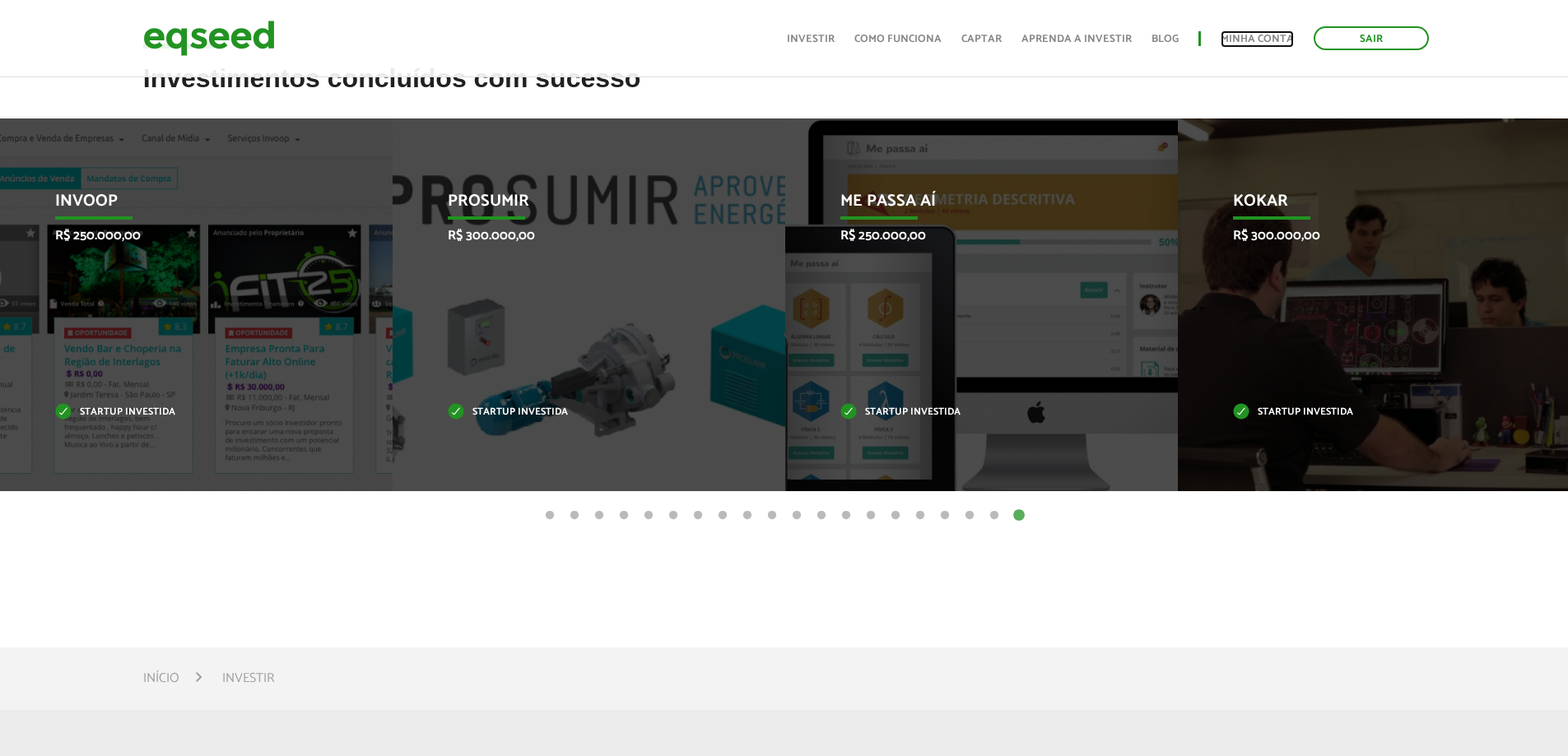
click at [1261, 37] on link "Minha conta" at bounding box center [1257, 39] width 73 height 11
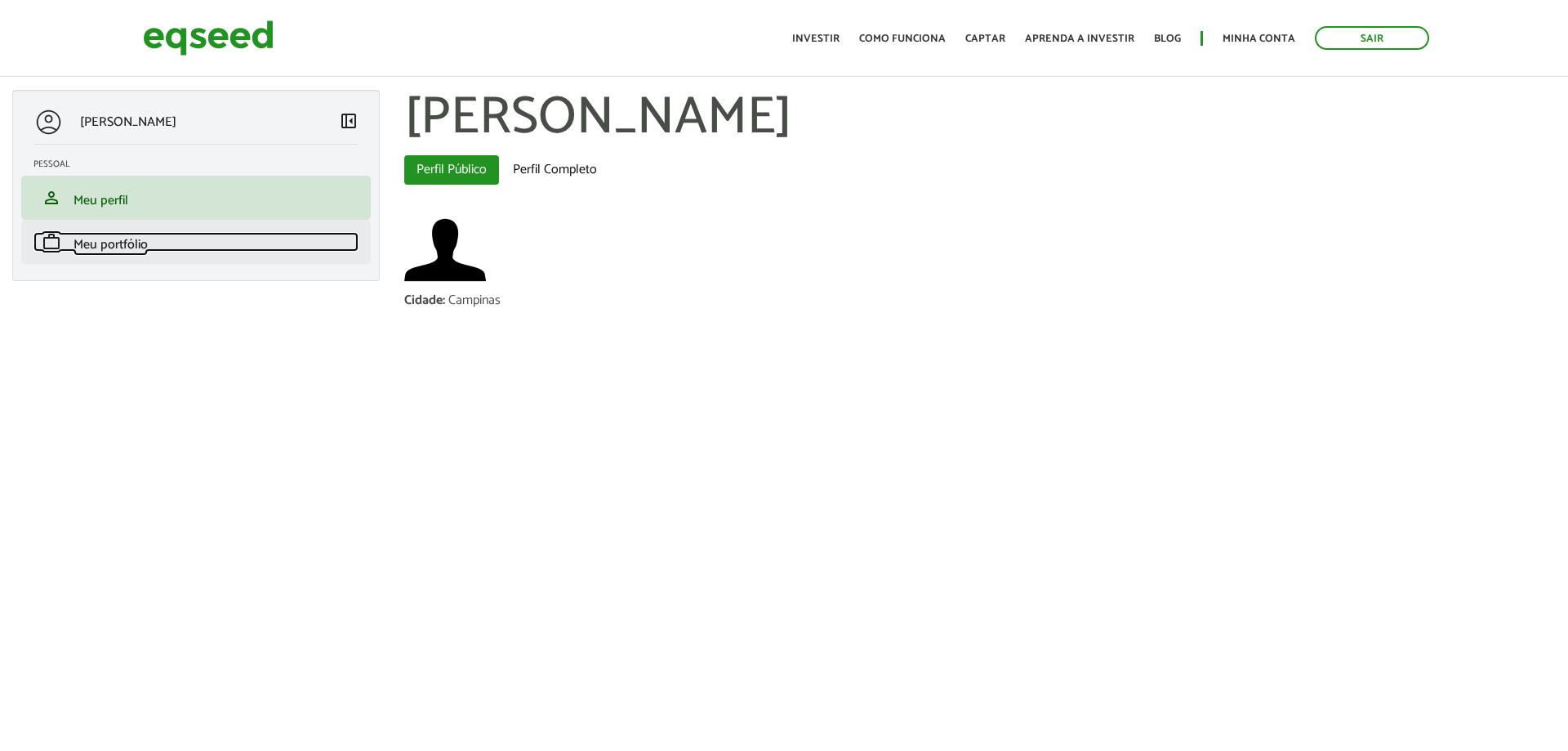
click at [136, 243] on span "Meu portfólio" at bounding box center [110, 244] width 75 height 22
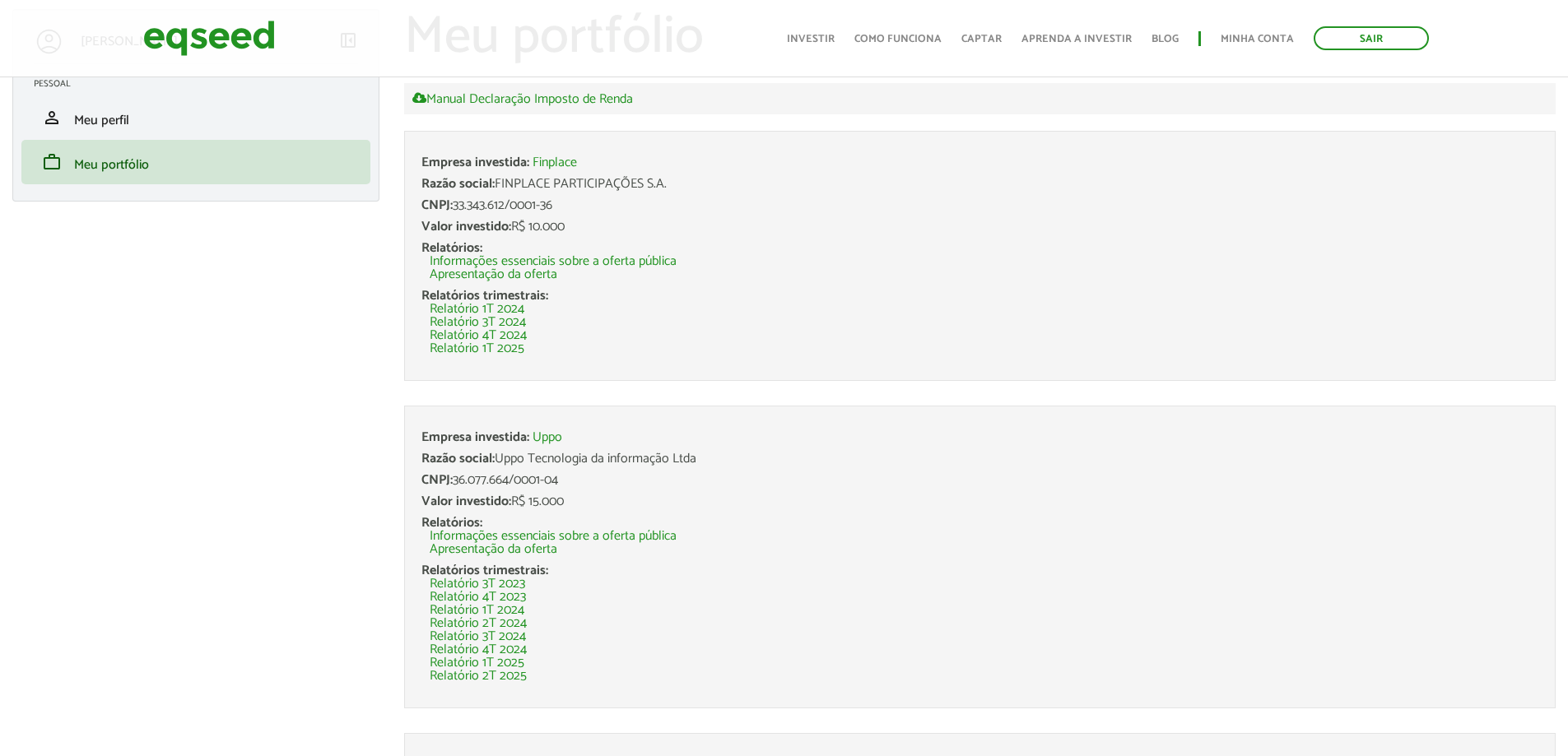
scroll to position [165, 0]
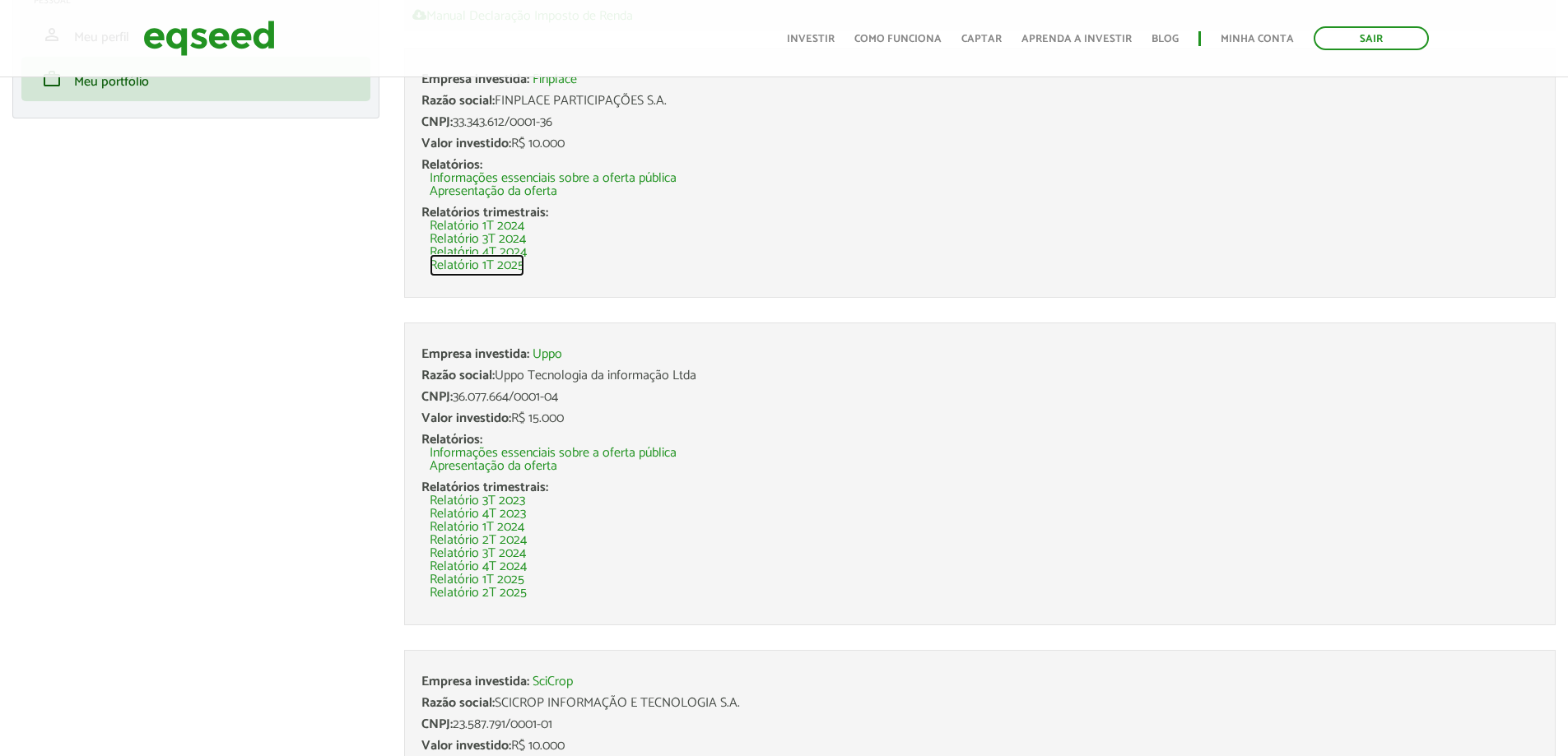
click at [491, 265] on link "Relatório 1T 2025" at bounding box center [476, 265] width 95 height 13
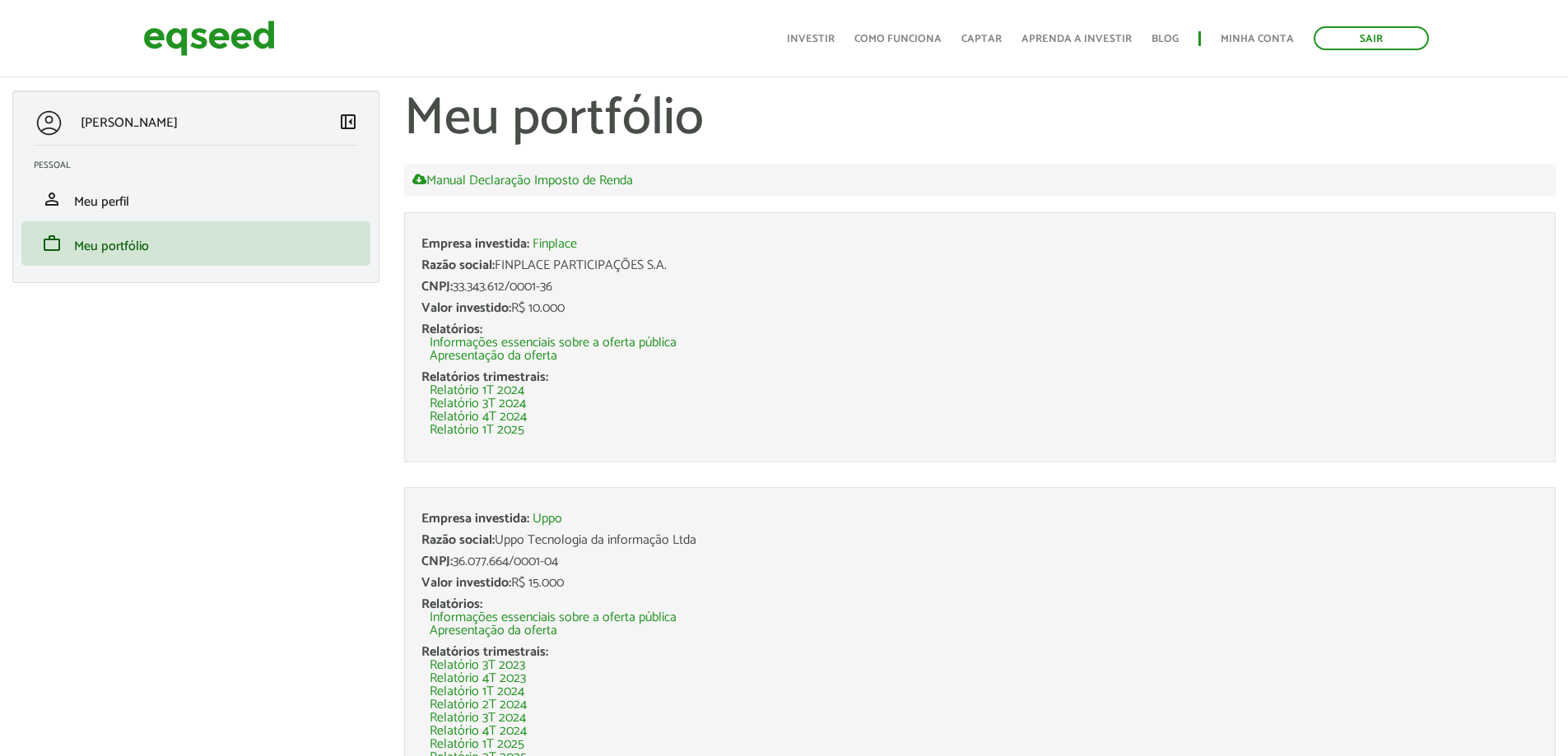
scroll to position [82, 0]
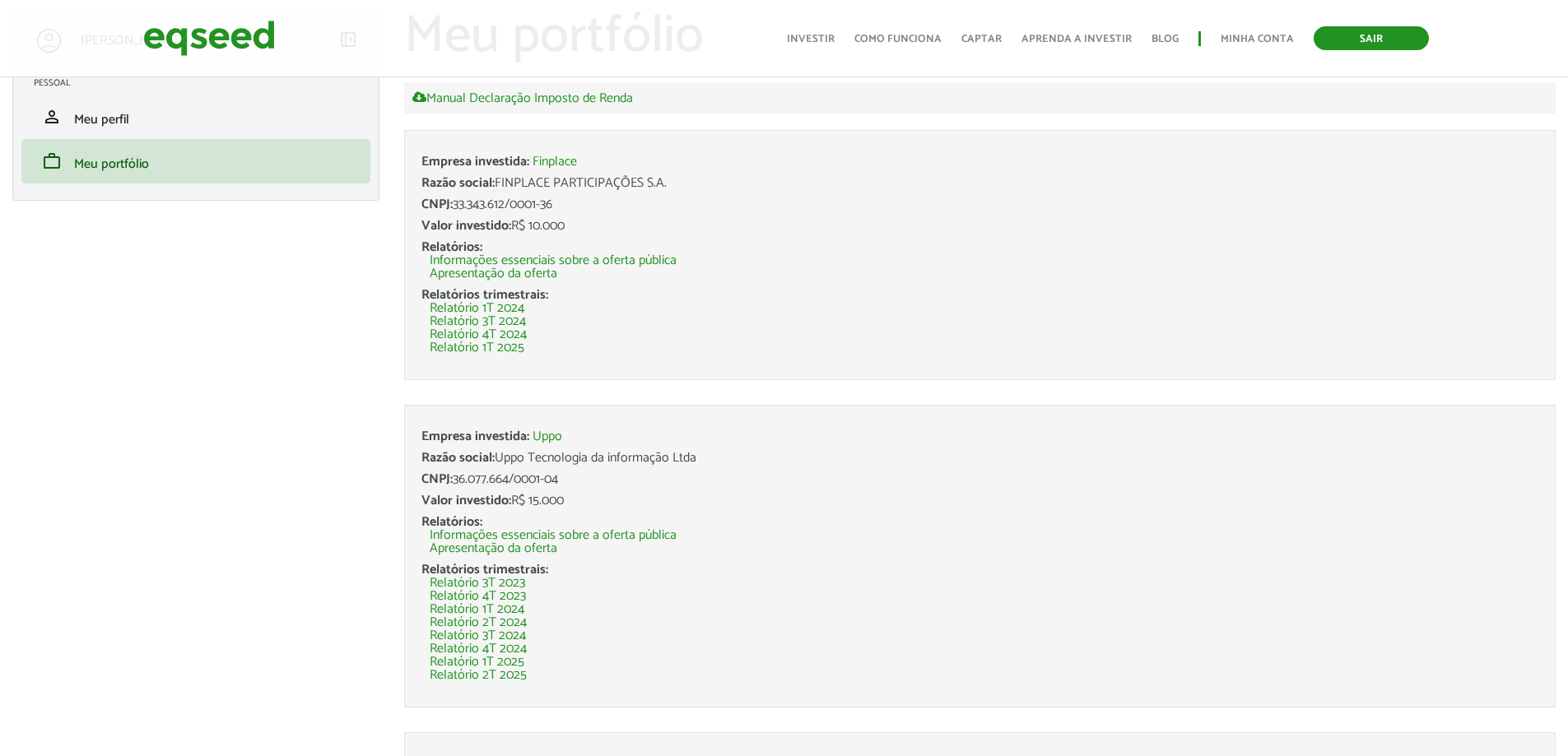
click at [1374, 37] on link "Sair" at bounding box center [1371, 38] width 115 height 23
